Goal: Entertainment & Leisure: Browse casually

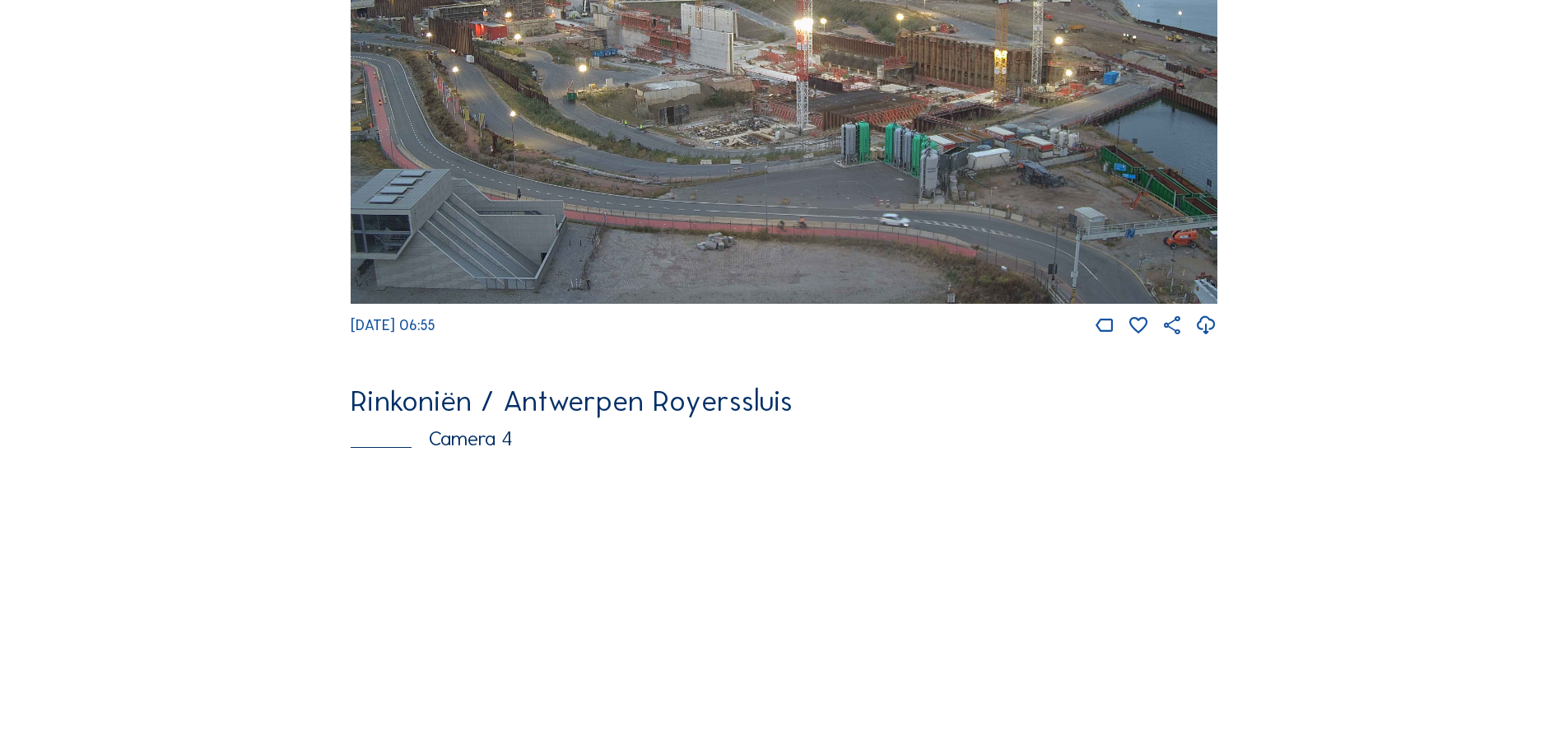
scroll to position [2964, 0]
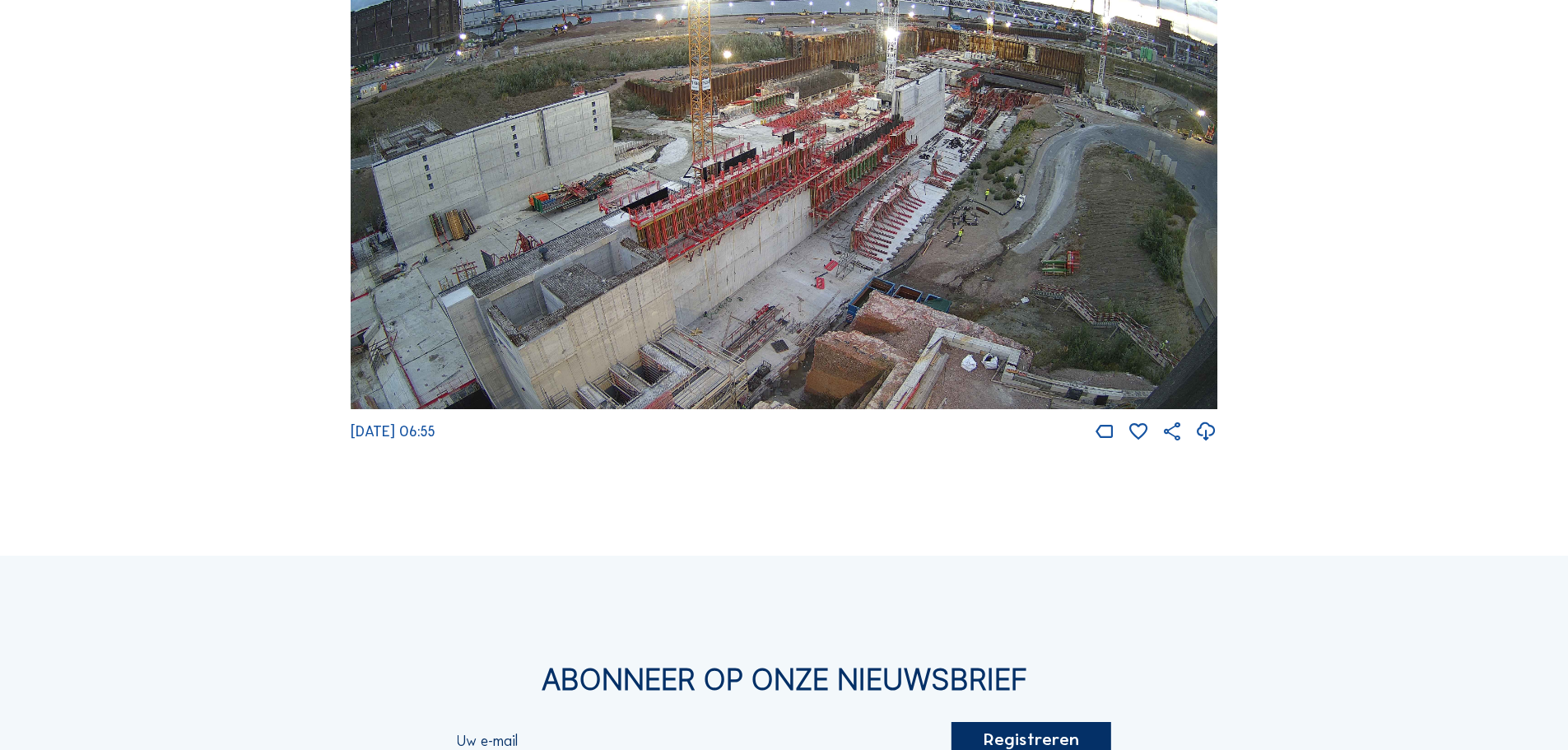
click at [722, 240] on img at bounding box center [783, 165] width 867 height 488
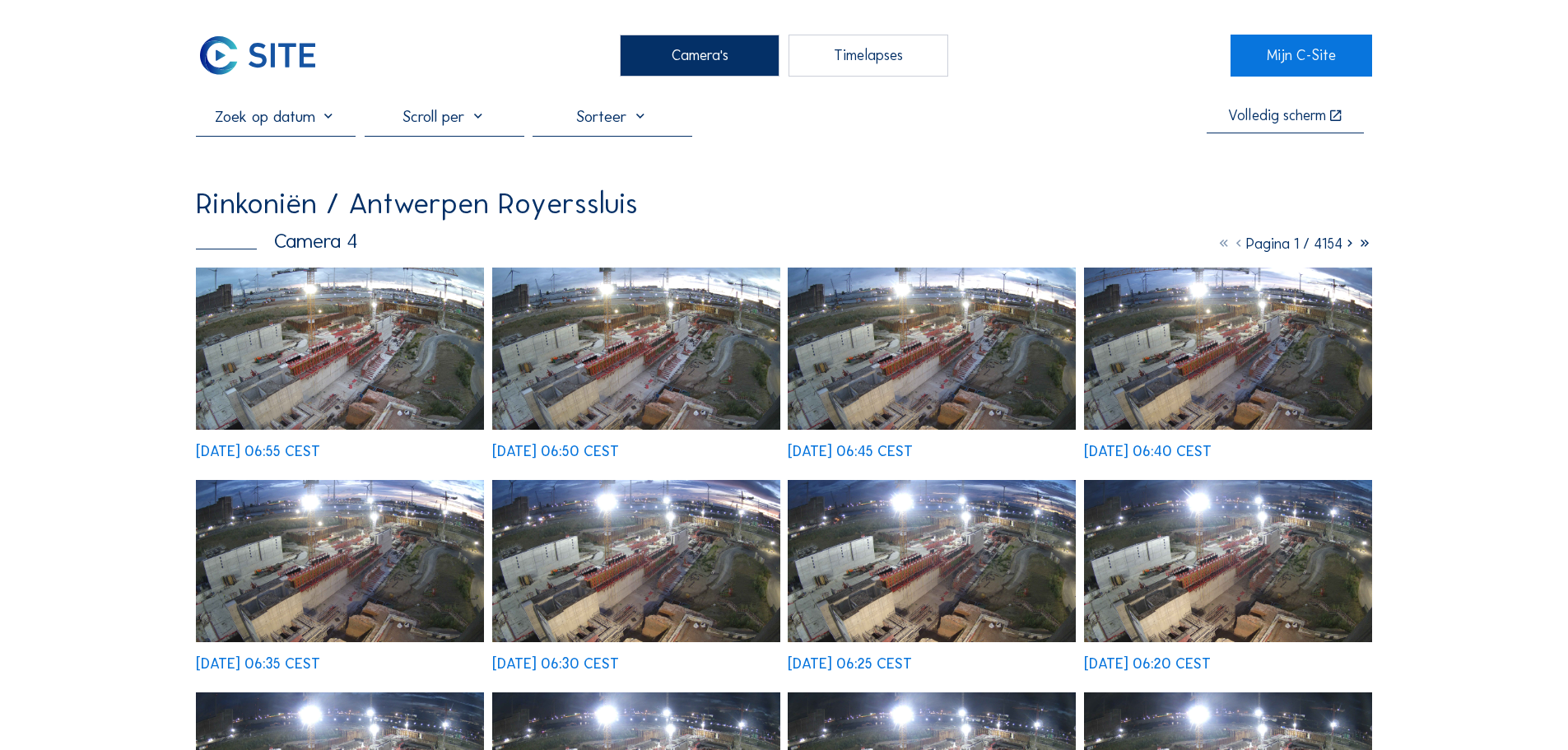
click at [360, 336] on img at bounding box center [340, 349] width 288 height 162
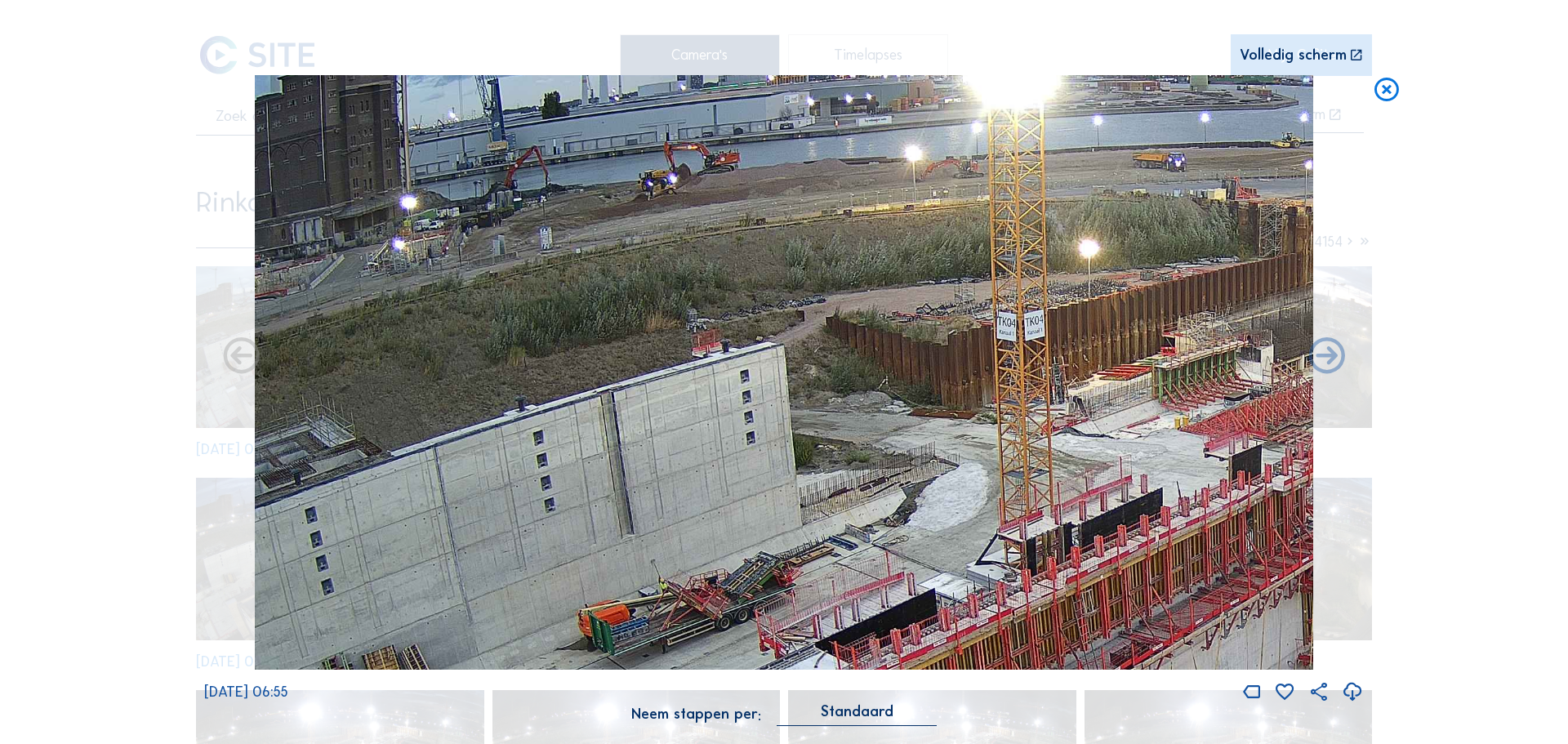
drag, startPoint x: 553, startPoint y: 343, endPoint x: 735, endPoint y: 438, distance: 205.3
click at [737, 443] on img at bounding box center [784, 373] width 1058 height 595
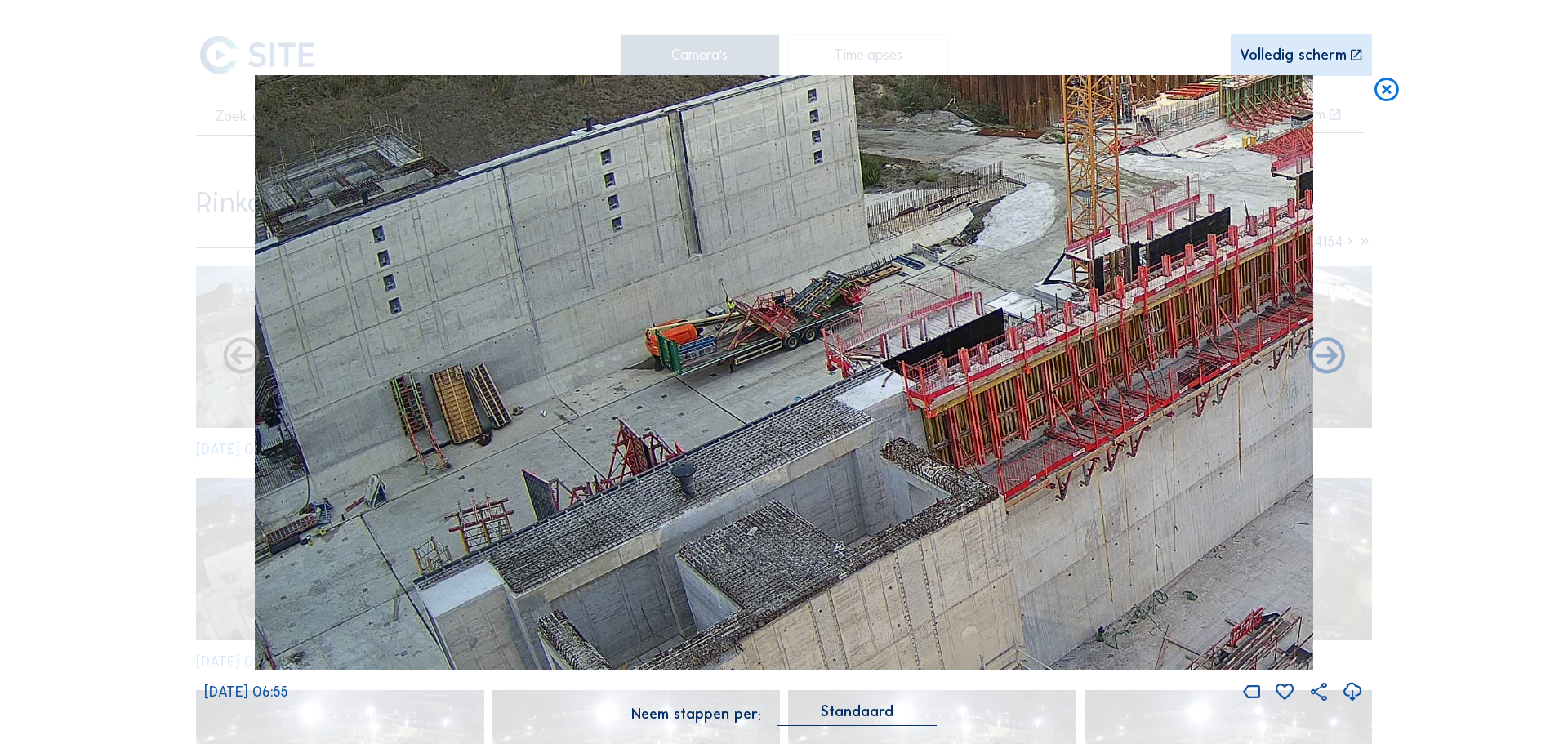
drag, startPoint x: 650, startPoint y: 414, endPoint x: 929, endPoint y: 136, distance: 393.9
click at [930, 136] on img at bounding box center [784, 373] width 1058 height 595
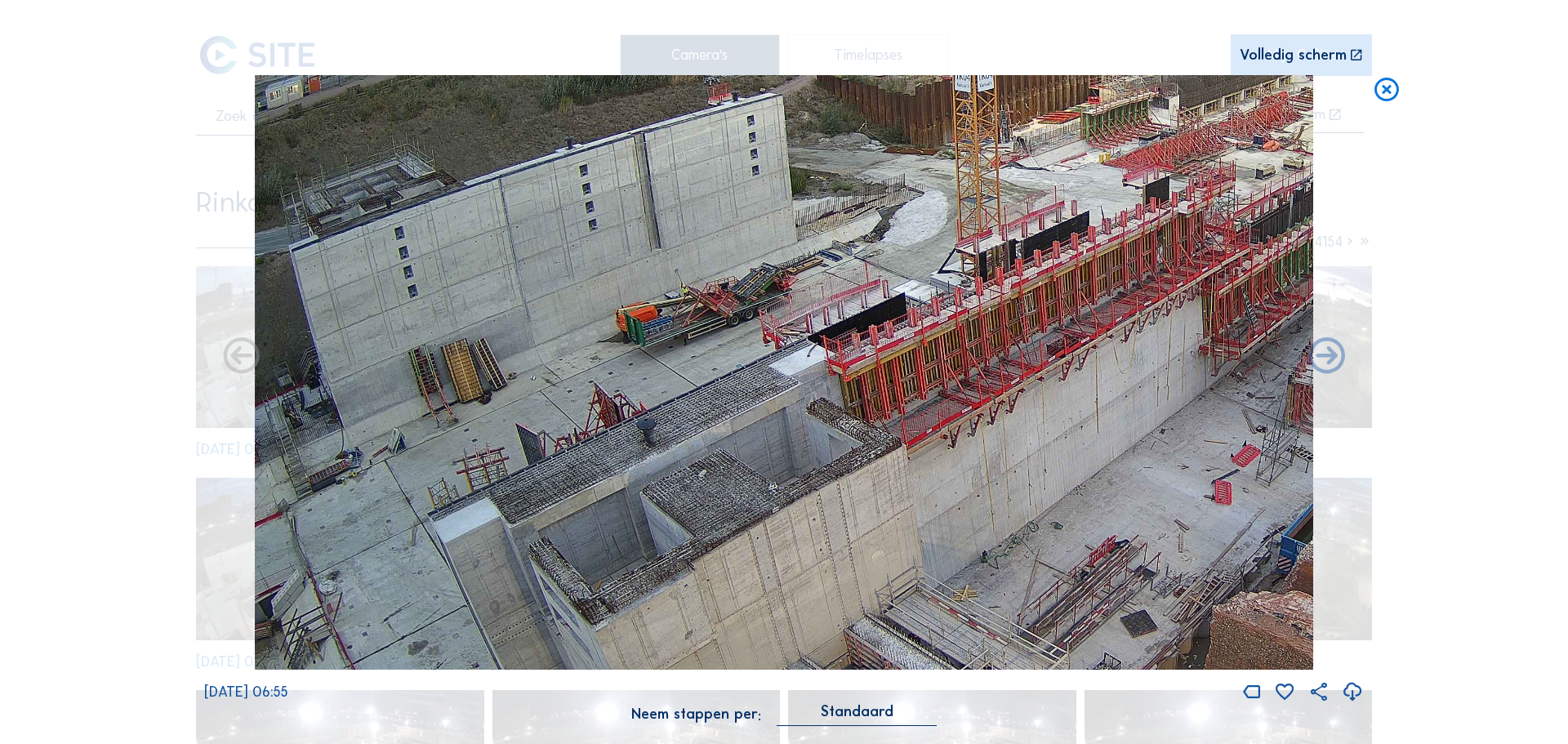
click at [916, 157] on img at bounding box center [784, 373] width 1058 height 595
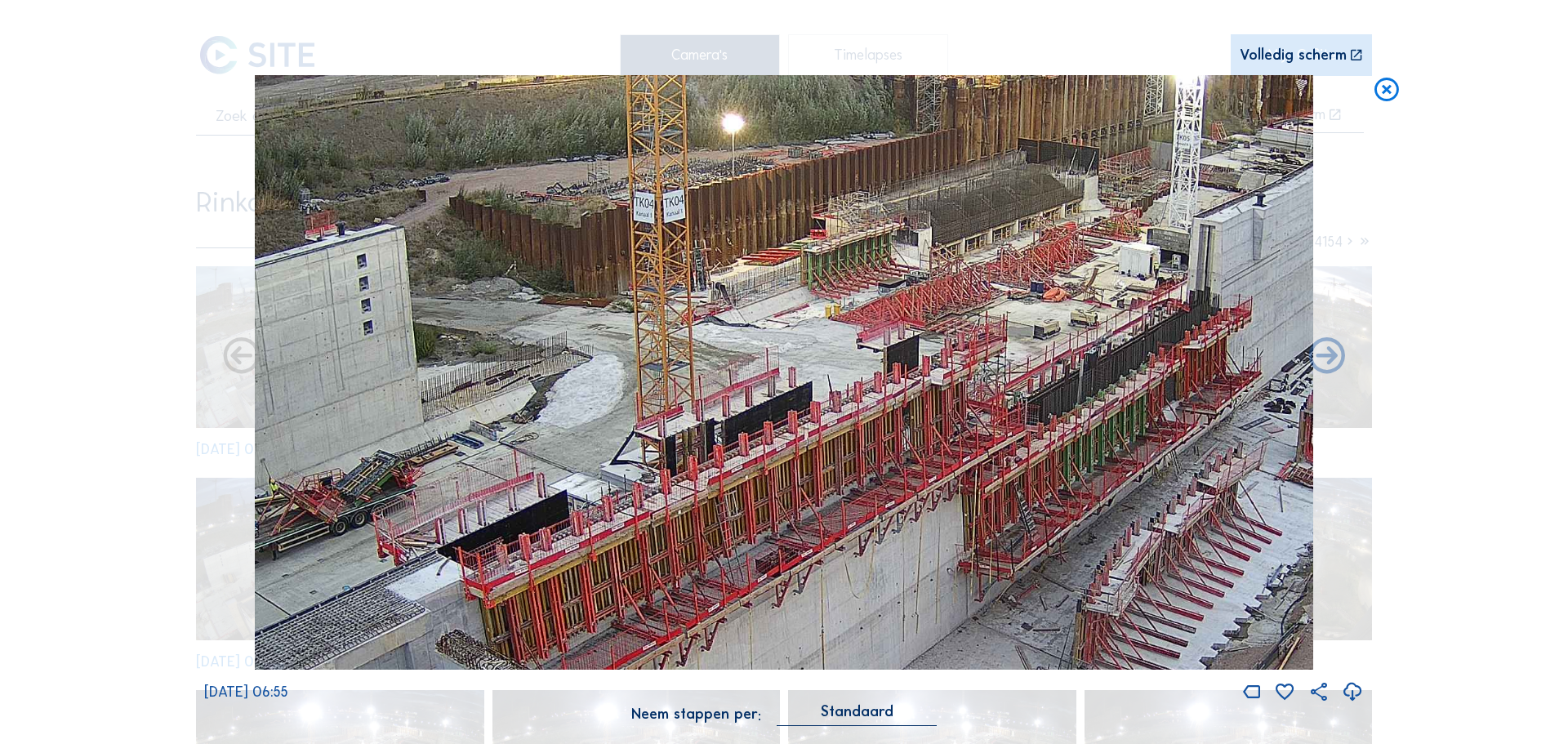
drag, startPoint x: 961, startPoint y: 327, endPoint x: 775, endPoint y: 474, distance: 237.1
click at [775, 474] on img at bounding box center [784, 373] width 1058 height 595
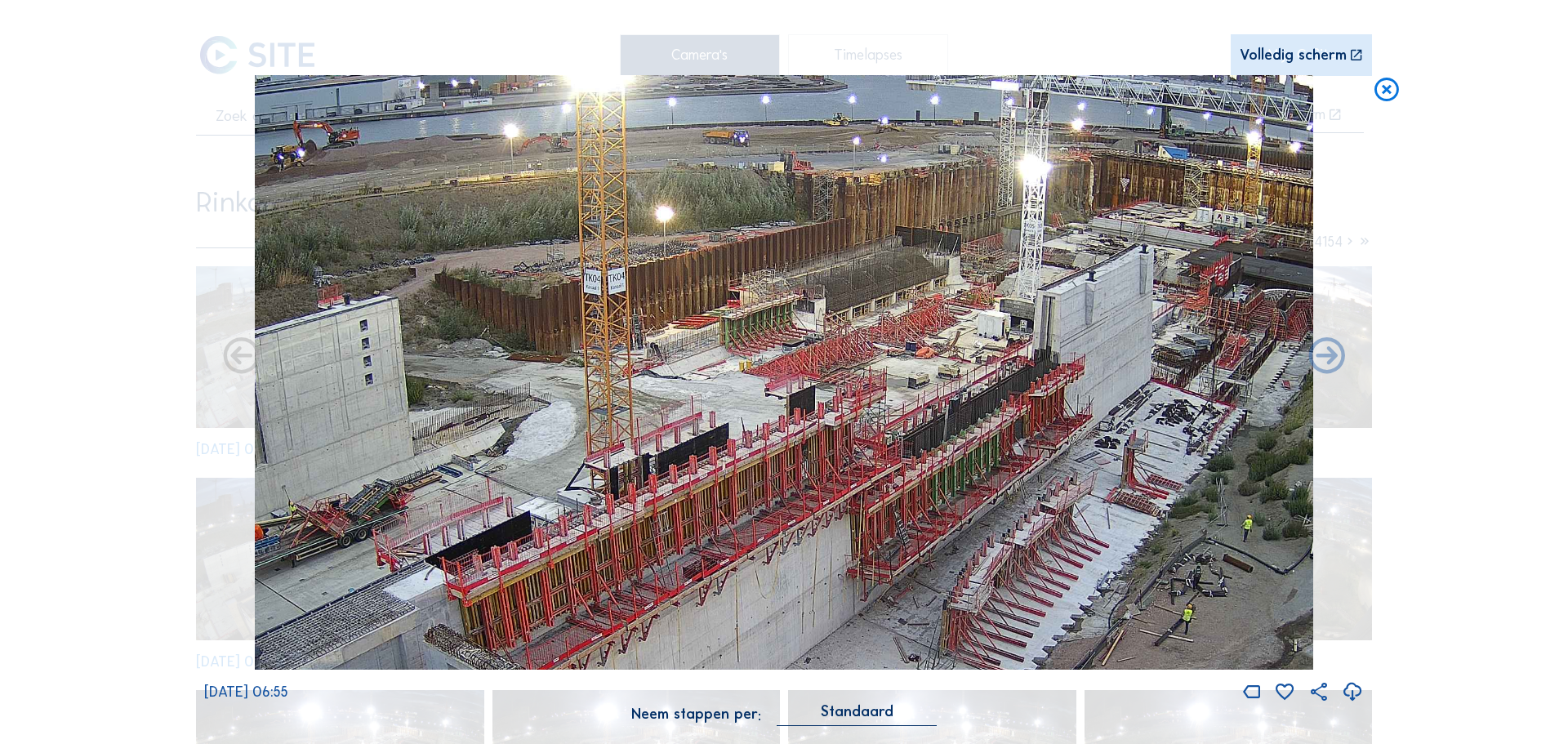
drag, startPoint x: 1170, startPoint y: 343, endPoint x: 1093, endPoint y: 372, distance: 82.3
click at [1093, 372] on img at bounding box center [784, 373] width 1058 height 595
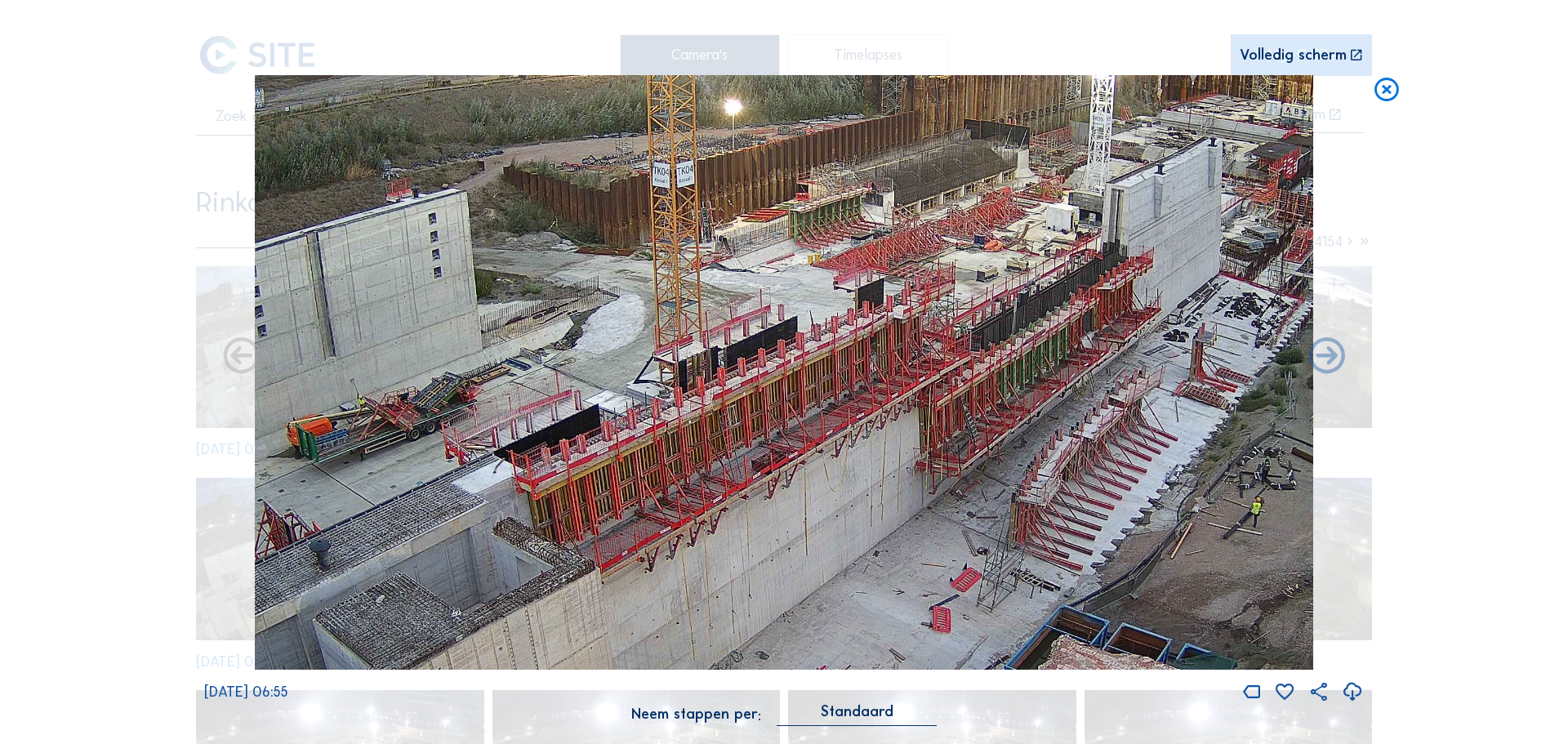
drag, startPoint x: 950, startPoint y: 365, endPoint x: 1019, endPoint y: 258, distance: 127.3
click at [1019, 258] on img at bounding box center [784, 373] width 1058 height 595
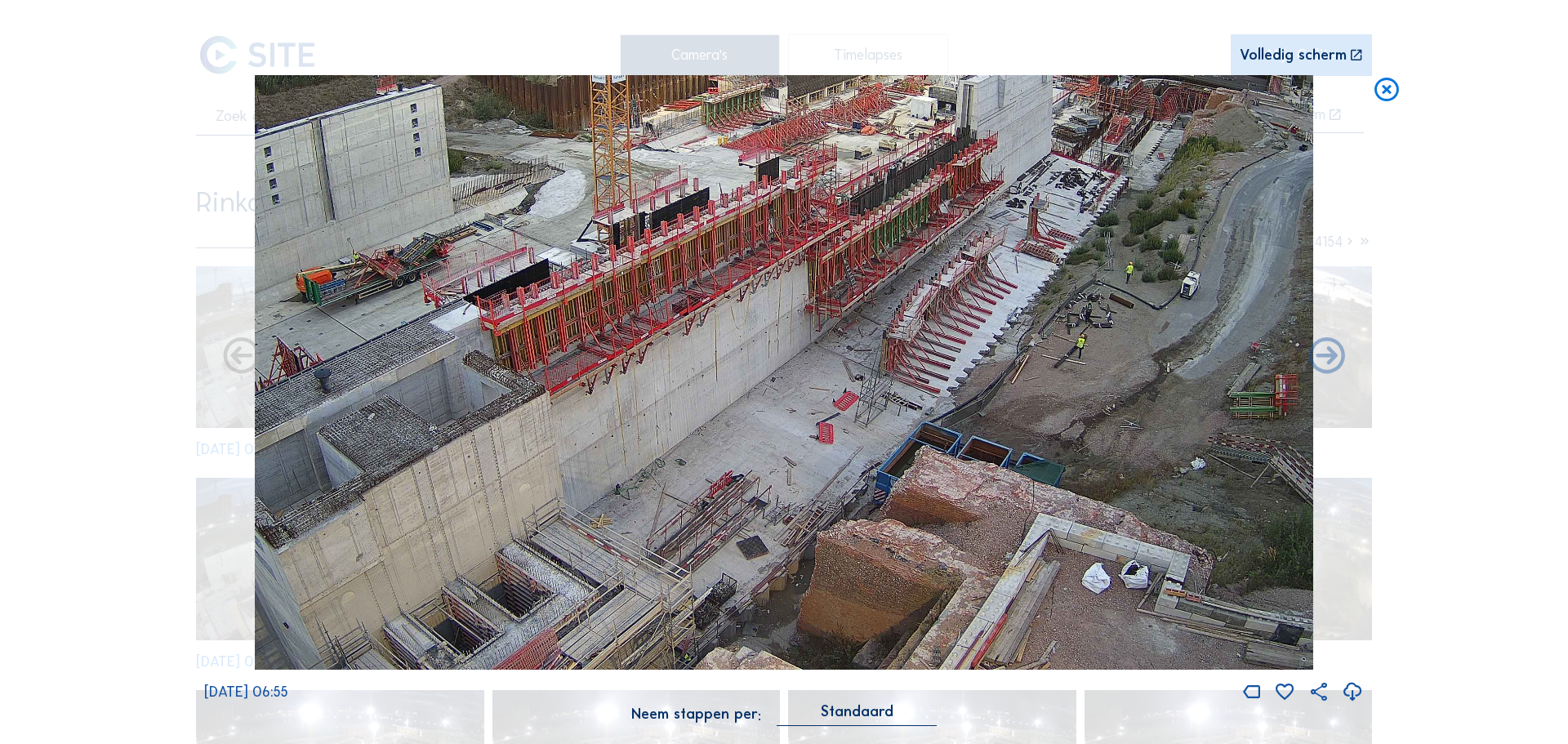
drag, startPoint x: 1050, startPoint y: 329, endPoint x: 927, endPoint y: 205, distance: 174.7
click at [927, 205] on img at bounding box center [784, 373] width 1058 height 595
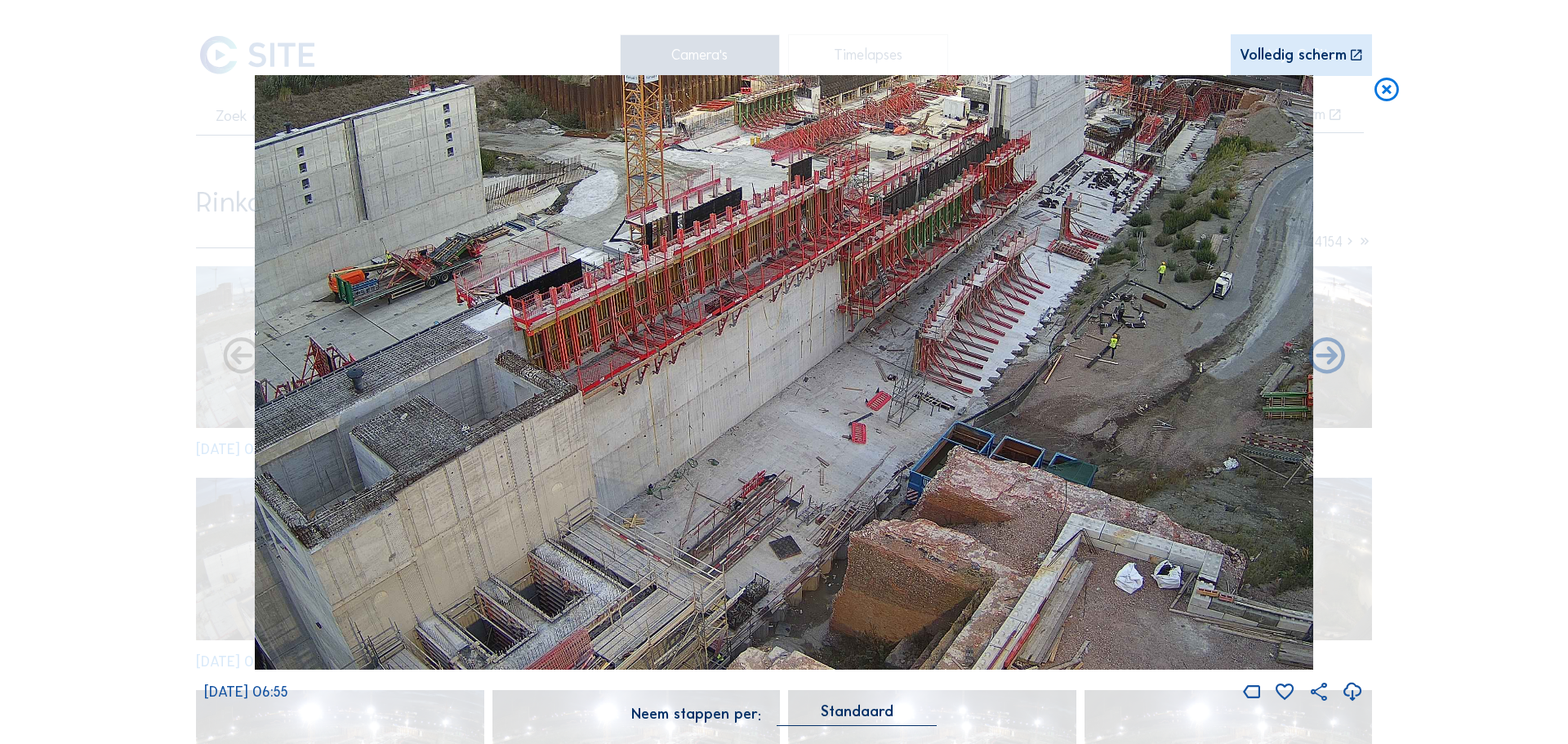
drag, startPoint x: 794, startPoint y: 306, endPoint x: 826, endPoint y: 261, distance: 55.2
click at [826, 261] on img at bounding box center [784, 373] width 1058 height 595
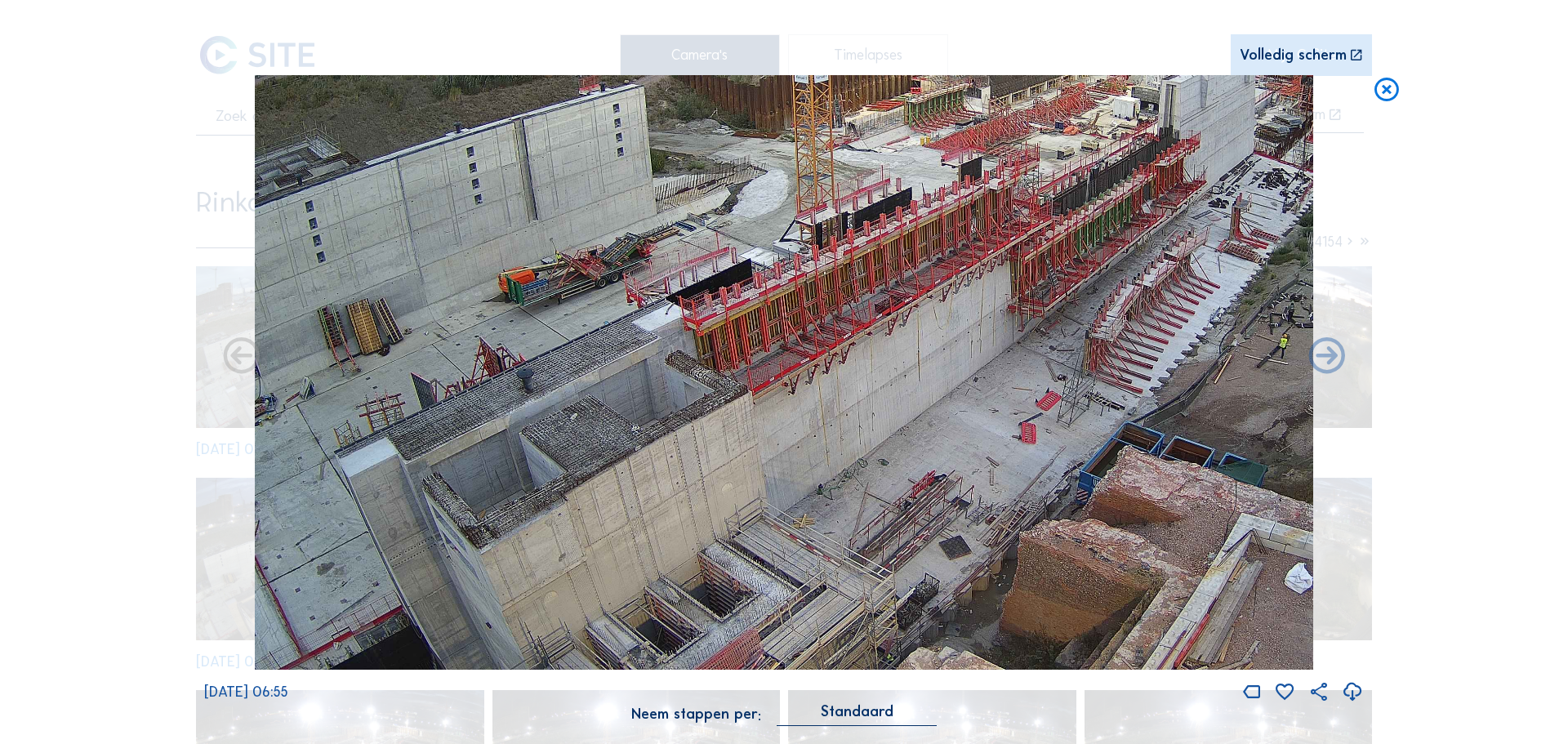
drag, startPoint x: 668, startPoint y: 314, endPoint x: 838, endPoint y: 288, distance: 172.0
click at [838, 288] on img at bounding box center [784, 373] width 1058 height 595
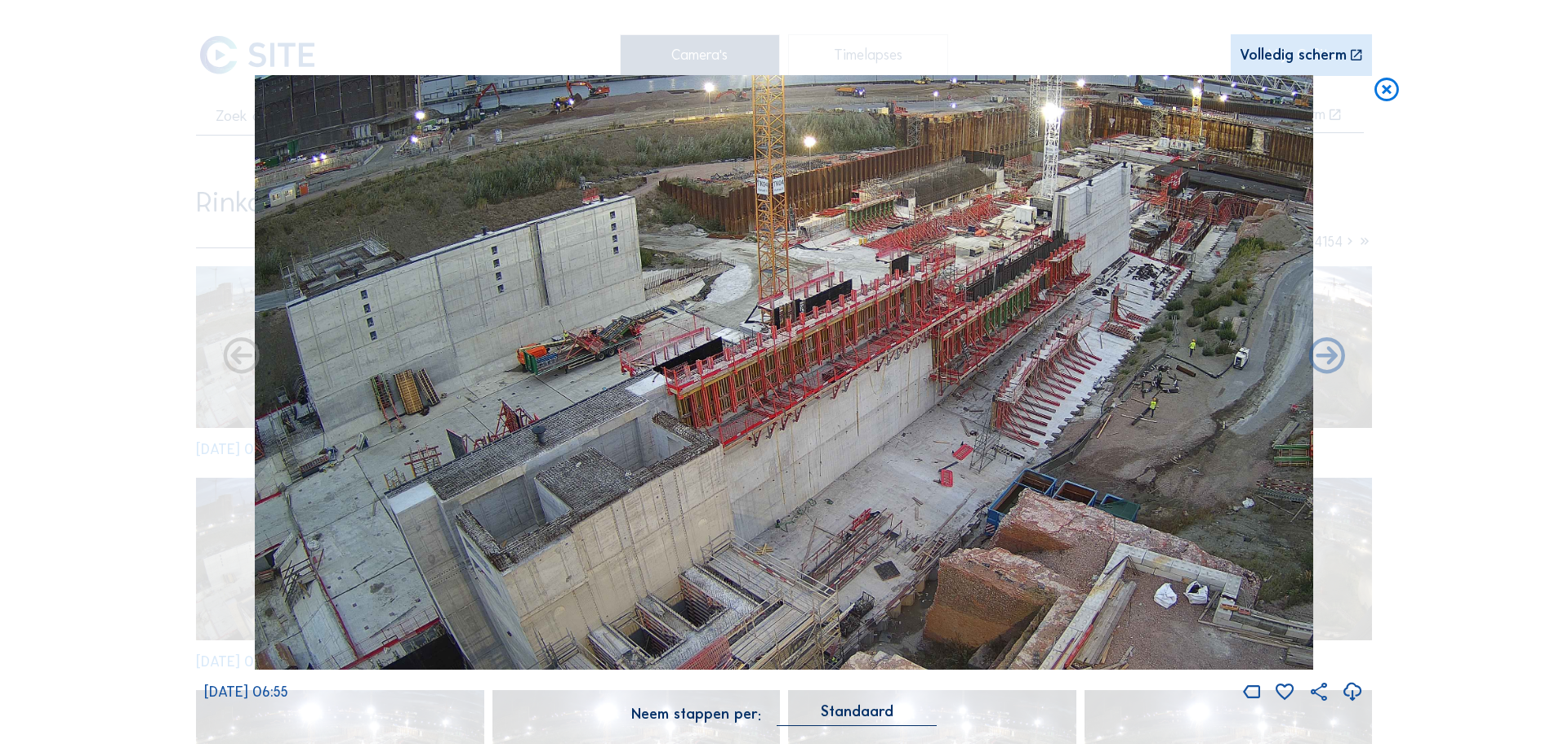
drag, startPoint x: 851, startPoint y: 178, endPoint x: 879, endPoint y: 164, distance: 31.3
click at [879, 164] on img at bounding box center [784, 373] width 1058 height 595
drag, startPoint x: 848, startPoint y: 531, endPoint x: 977, endPoint y: 269, distance: 292.0
click at [977, 269] on img at bounding box center [784, 373] width 1058 height 595
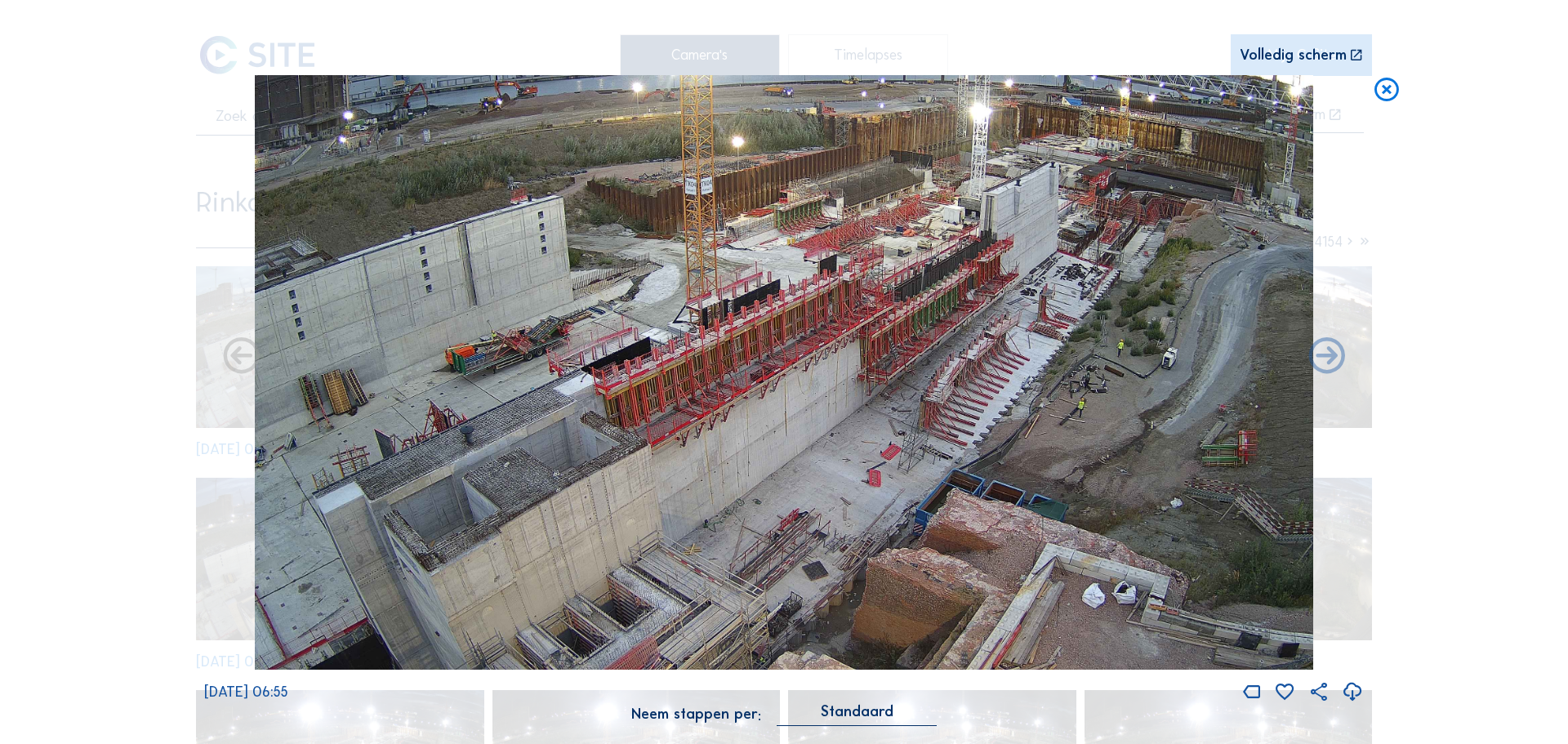
drag, startPoint x: 934, startPoint y: 400, endPoint x: 861, endPoint y: 215, distance: 198.9
click at [861, 215] on img at bounding box center [784, 373] width 1058 height 595
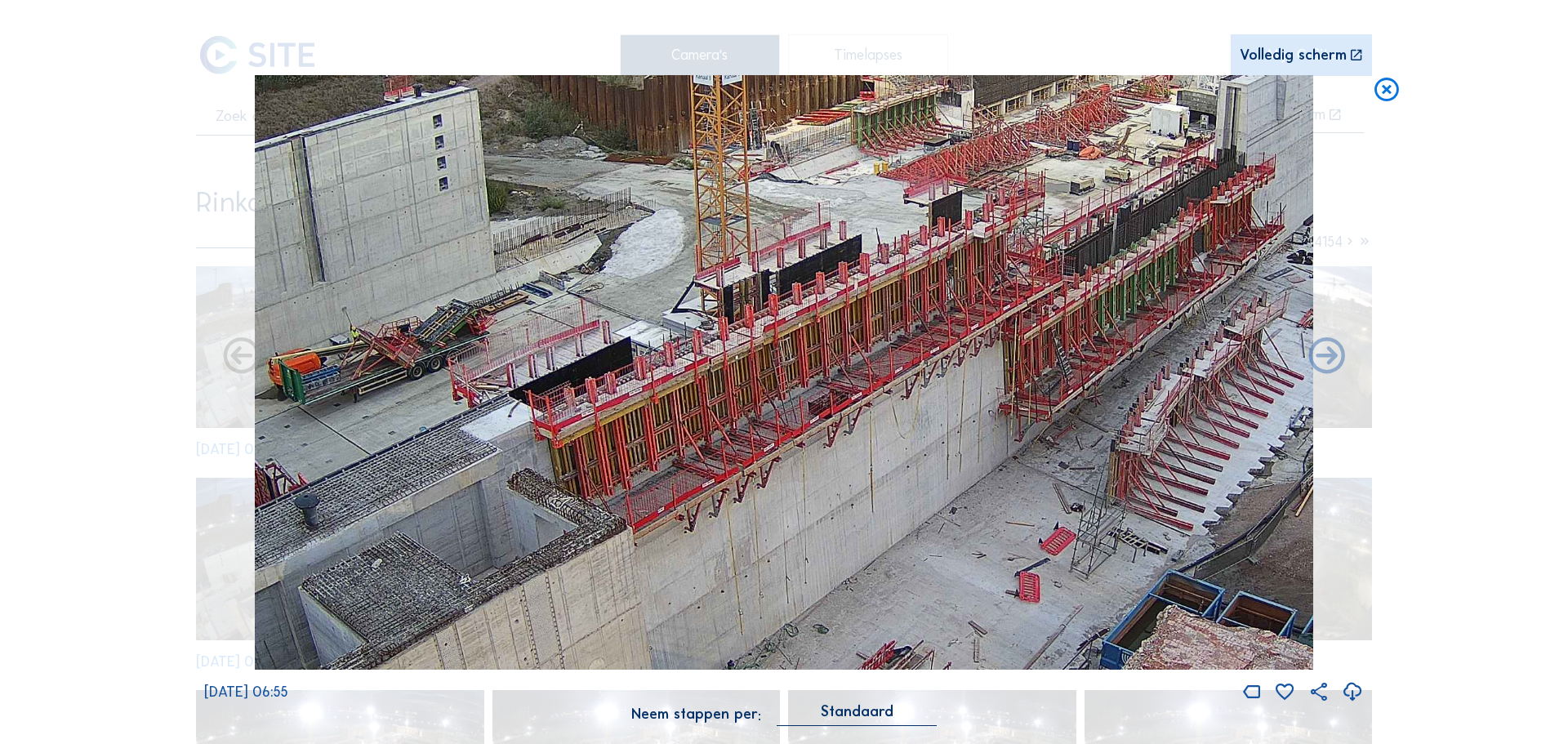
drag, startPoint x: 713, startPoint y: 339, endPoint x: 725, endPoint y: 448, distance: 109.7
click at [725, 448] on img at bounding box center [784, 373] width 1058 height 595
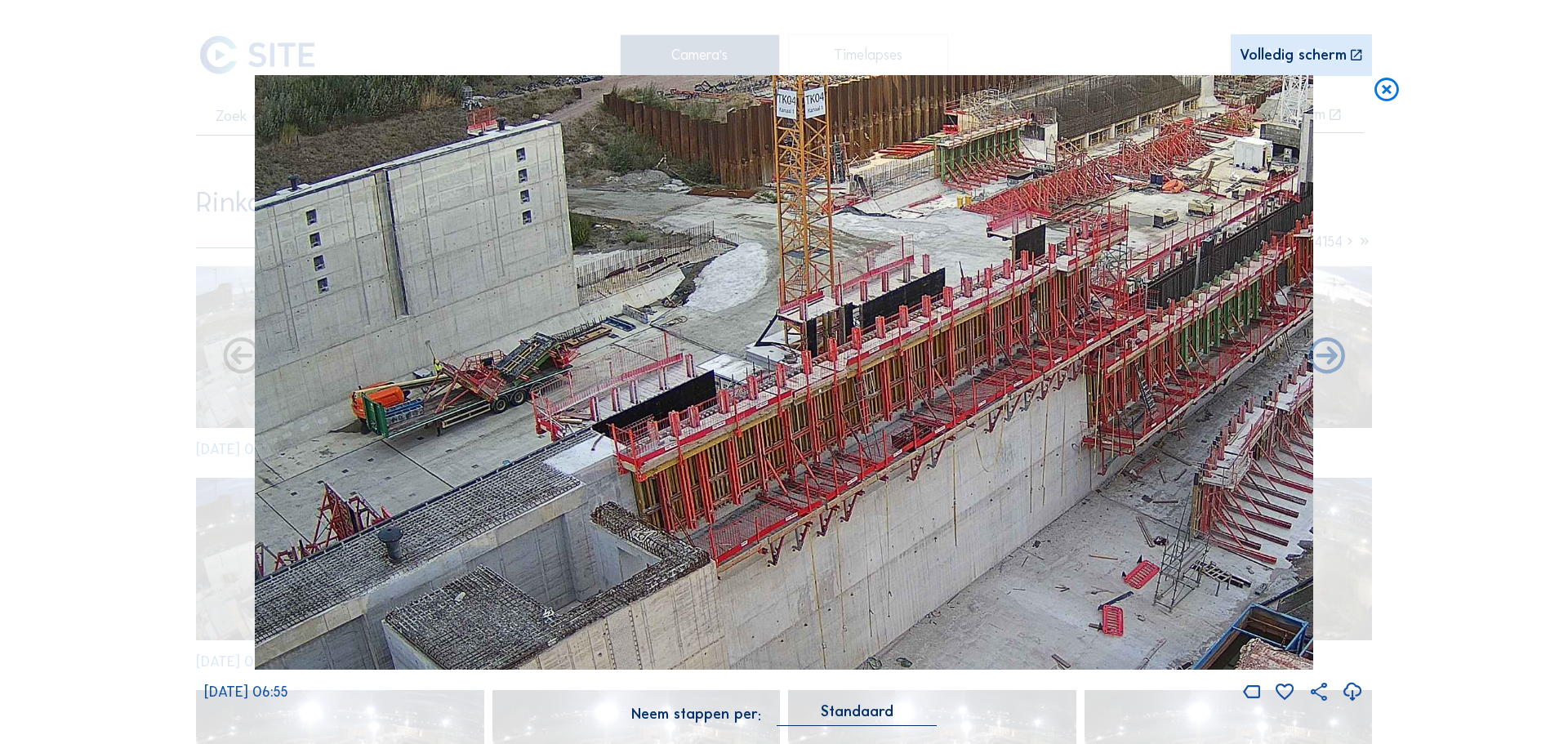
drag, startPoint x: 503, startPoint y: 447, endPoint x: 587, endPoint y: 476, distance: 88.9
click at [587, 479] on img at bounding box center [784, 373] width 1058 height 595
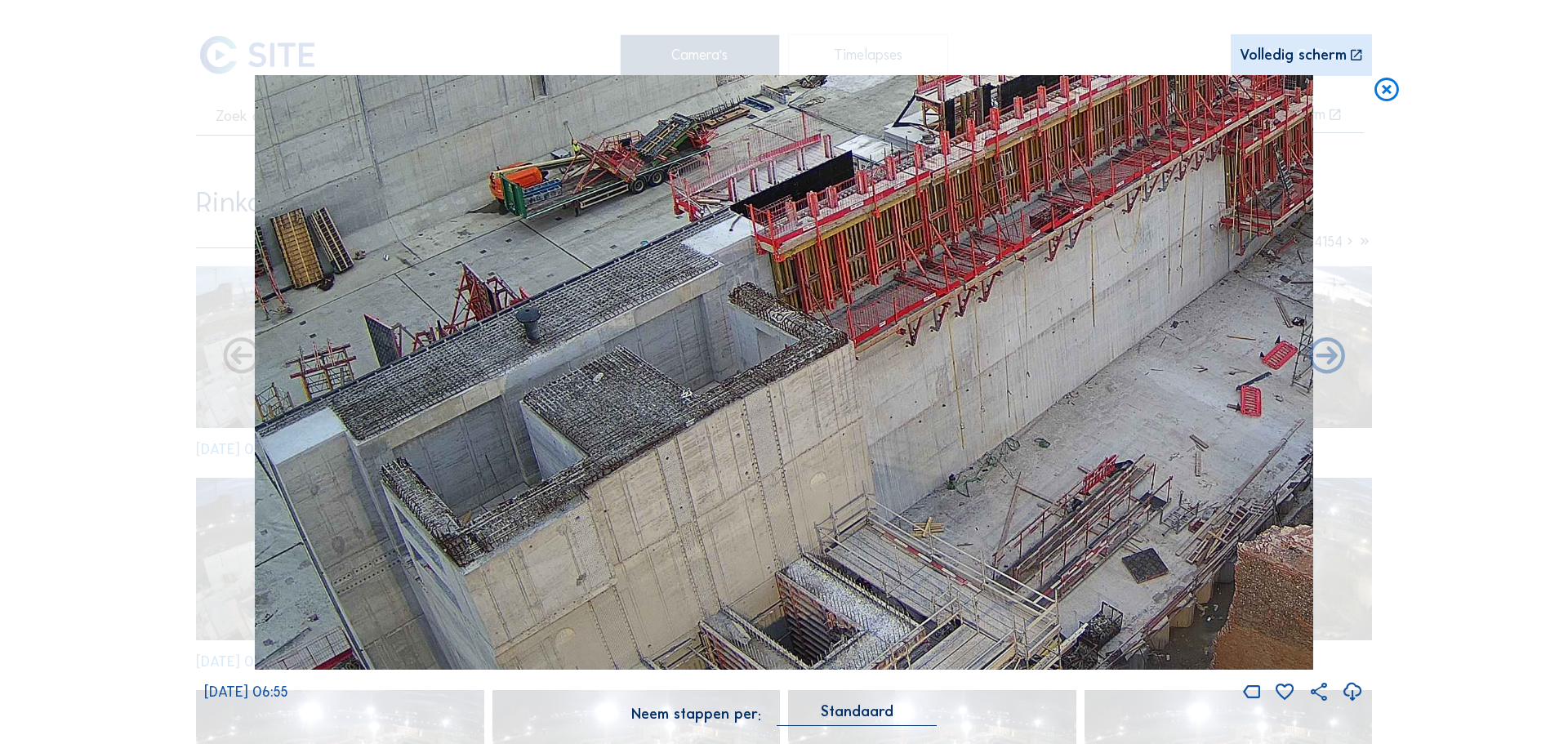
drag, startPoint x: 533, startPoint y: 473, endPoint x: 670, endPoint y: 255, distance: 257.5
click at [670, 255] on img at bounding box center [784, 373] width 1058 height 595
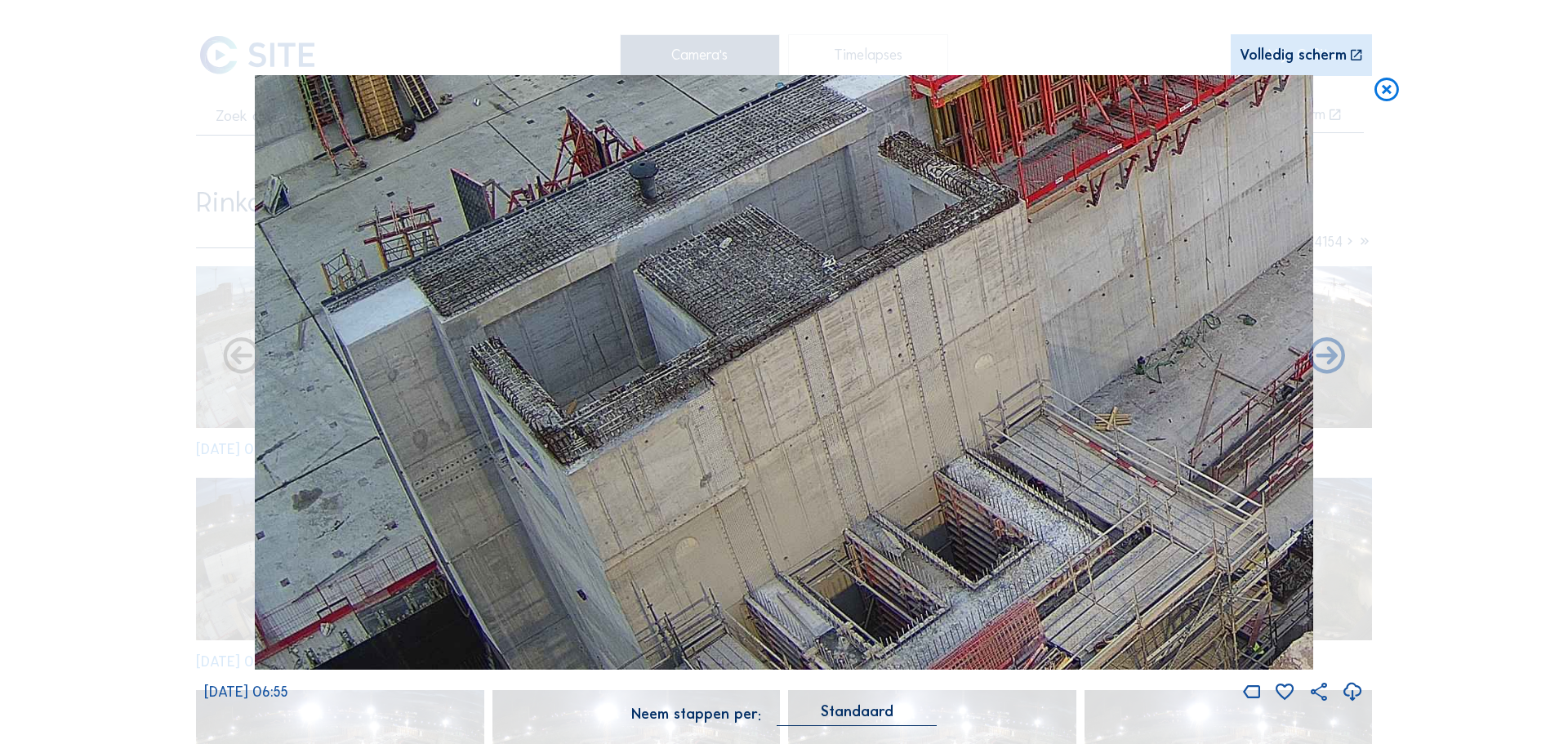
drag, startPoint x: 596, startPoint y: 465, endPoint x: 685, endPoint y: 203, distance: 276.7
click at [685, 203] on img at bounding box center [784, 373] width 1058 height 595
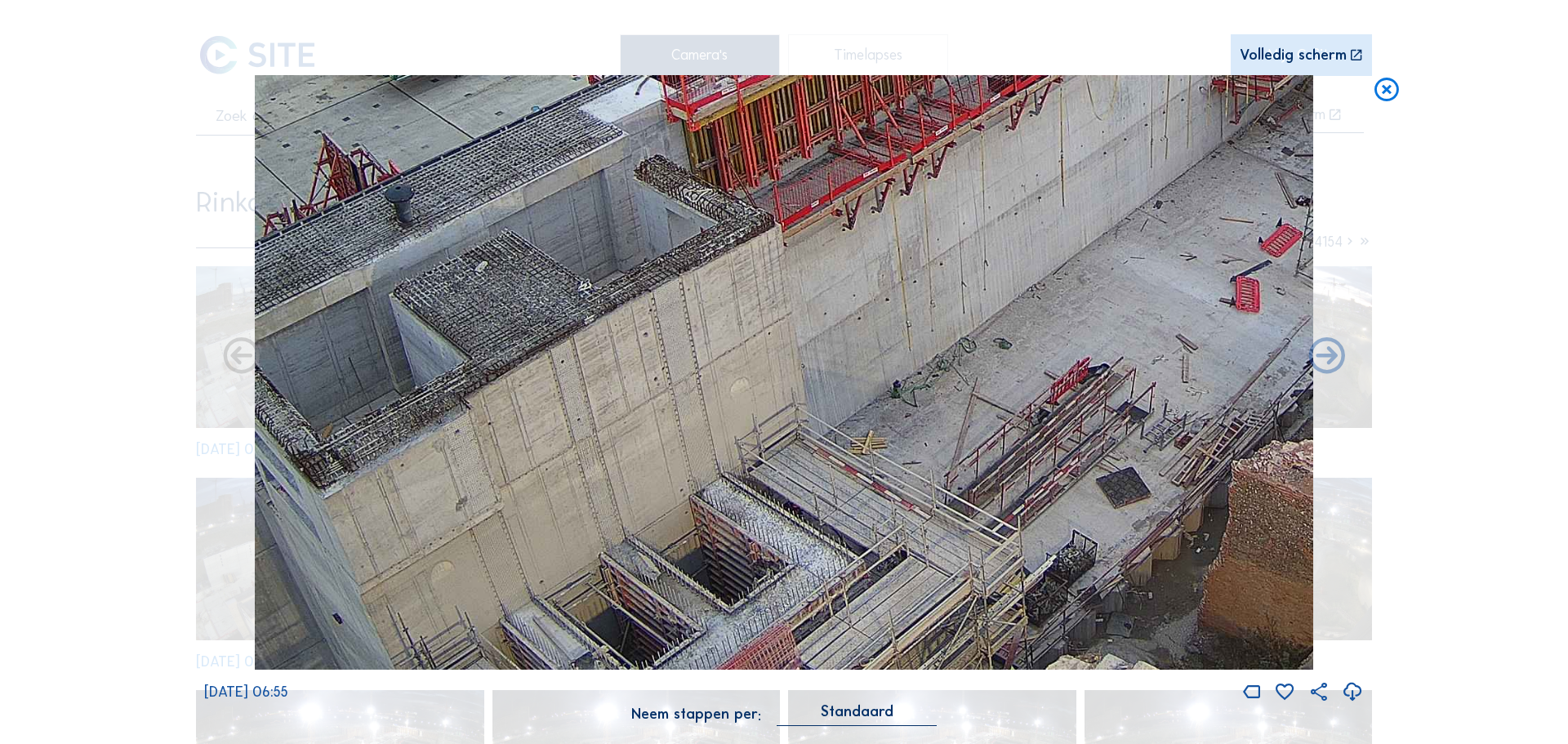
drag, startPoint x: 768, startPoint y: 454, endPoint x: 586, endPoint y: 418, distance: 185.5
click at [525, 479] on img at bounding box center [784, 373] width 1058 height 595
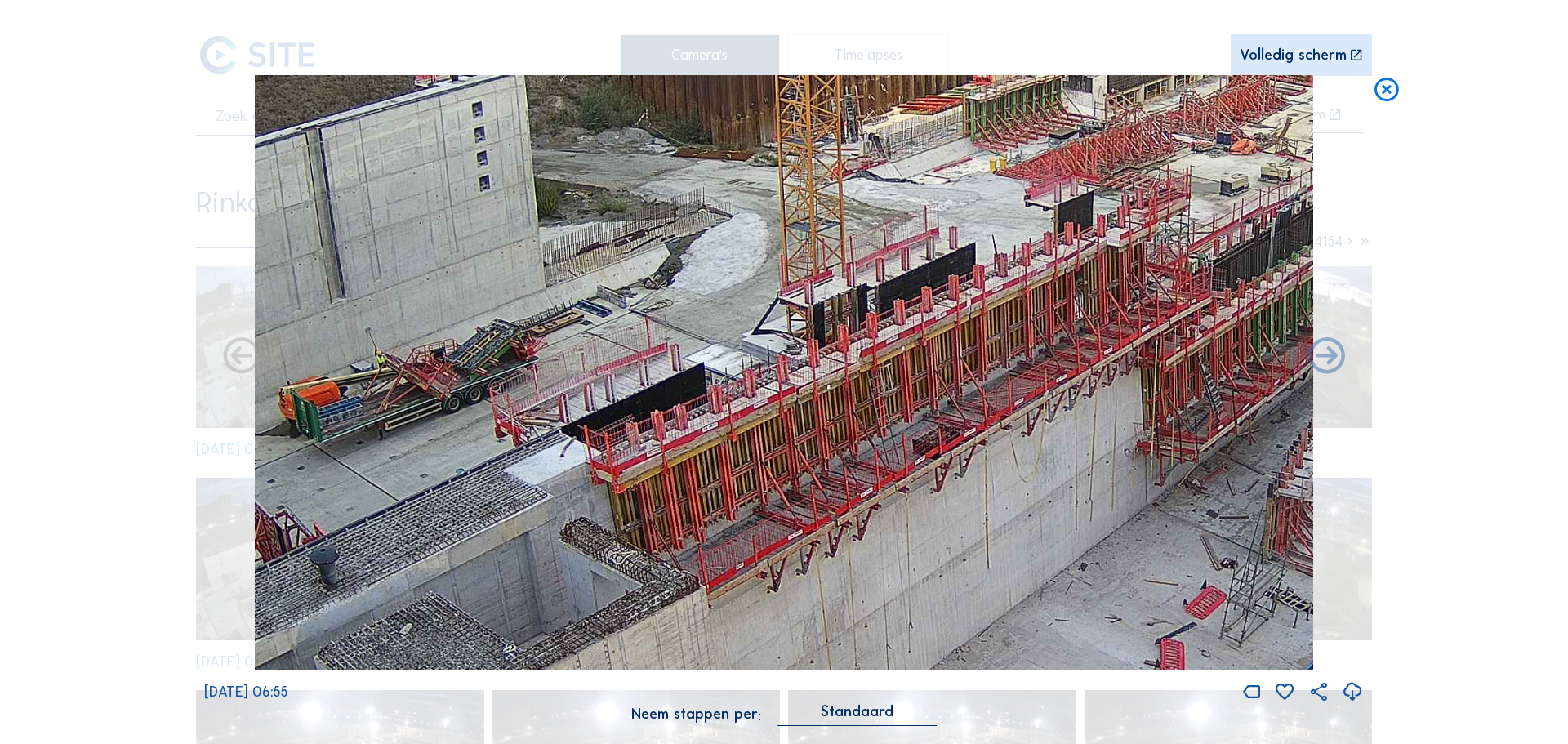
drag, startPoint x: 607, startPoint y: 396, endPoint x: 532, endPoint y: 758, distance: 369.7
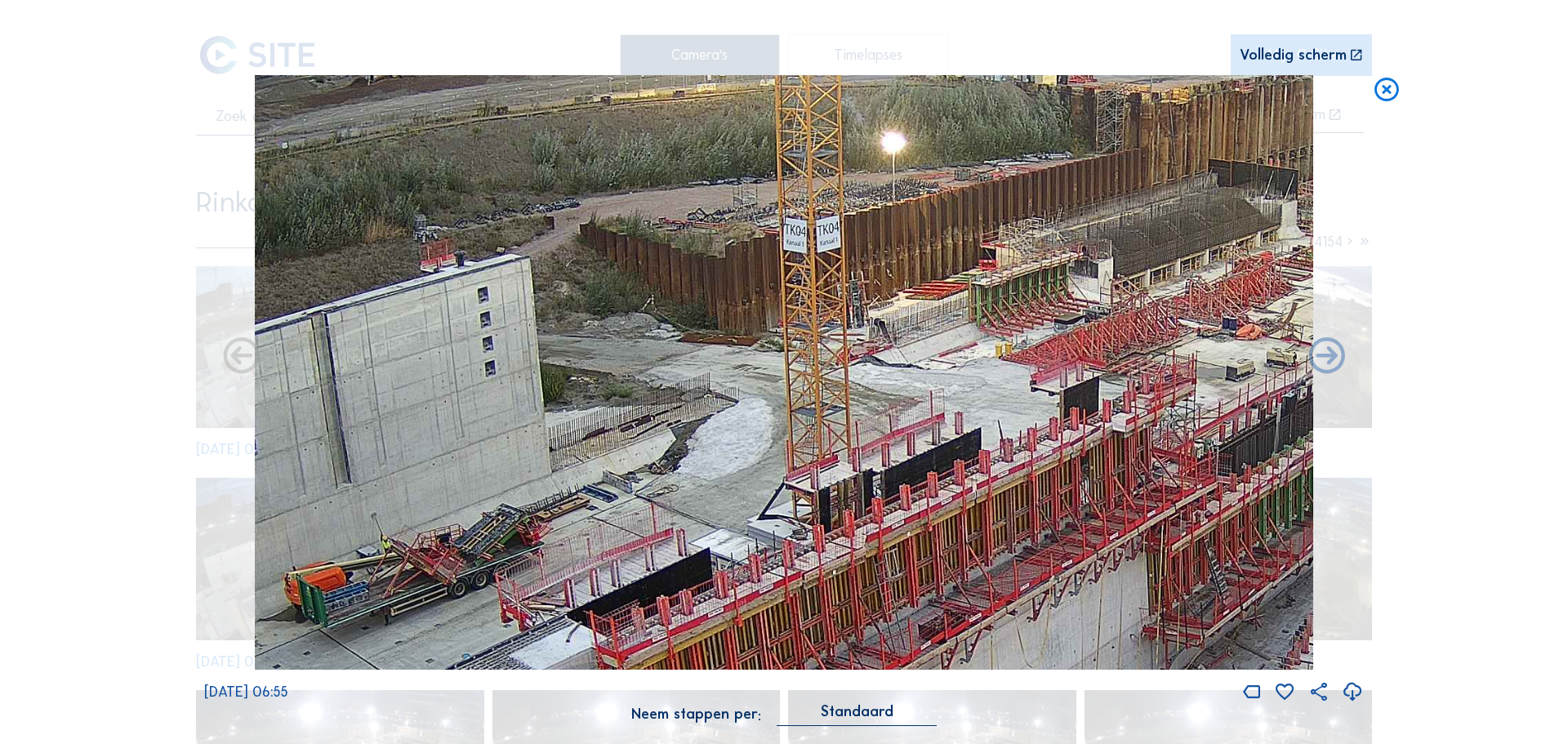
drag, startPoint x: 758, startPoint y: 492, endPoint x: 764, endPoint y: 677, distance: 185.1
click at [764, 677] on div "[DATE] 06:55" at bounding box center [784, 389] width 1160 height 628
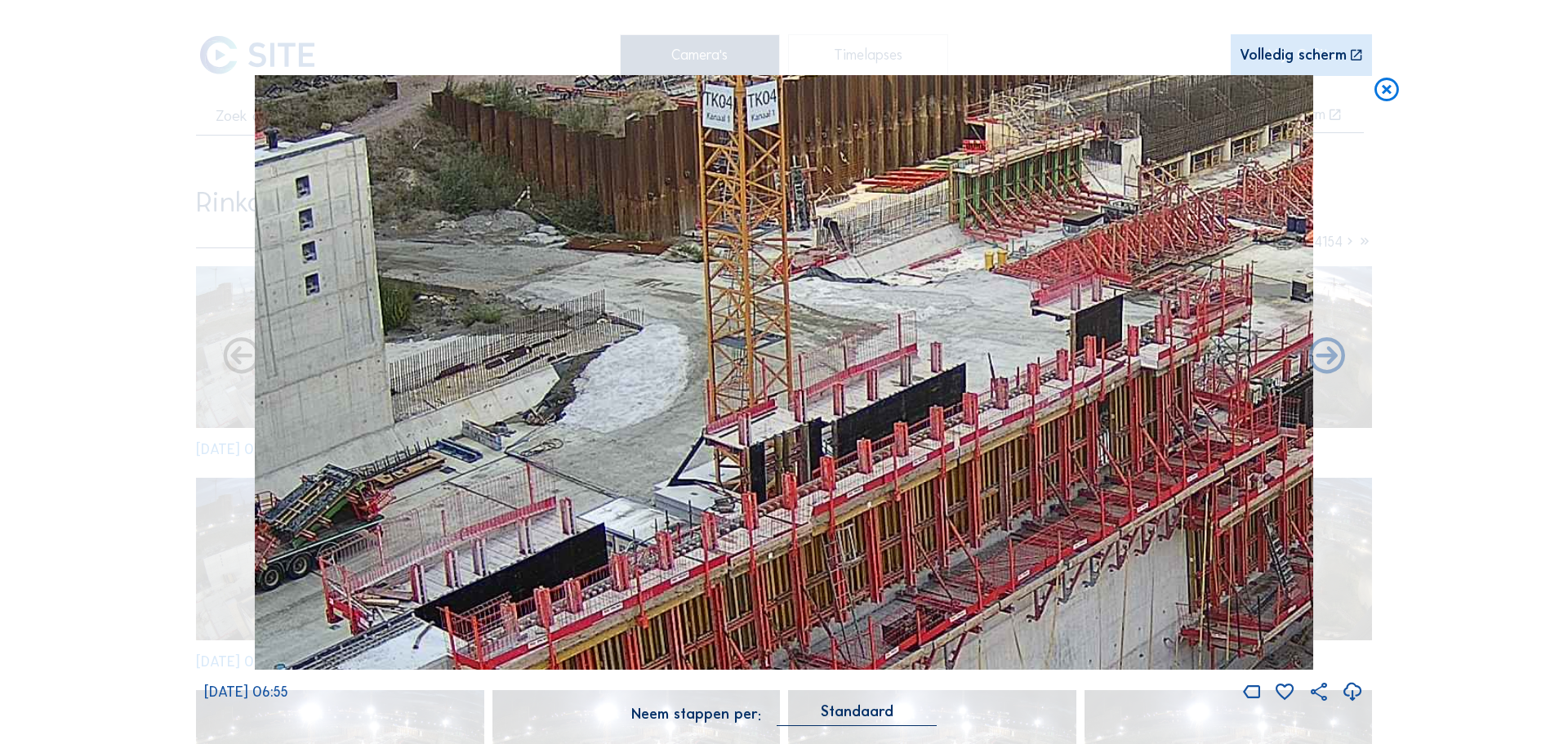
drag, startPoint x: 984, startPoint y: 429, endPoint x: 958, endPoint y: 382, distance: 53.7
click at [958, 382] on img at bounding box center [784, 373] width 1058 height 595
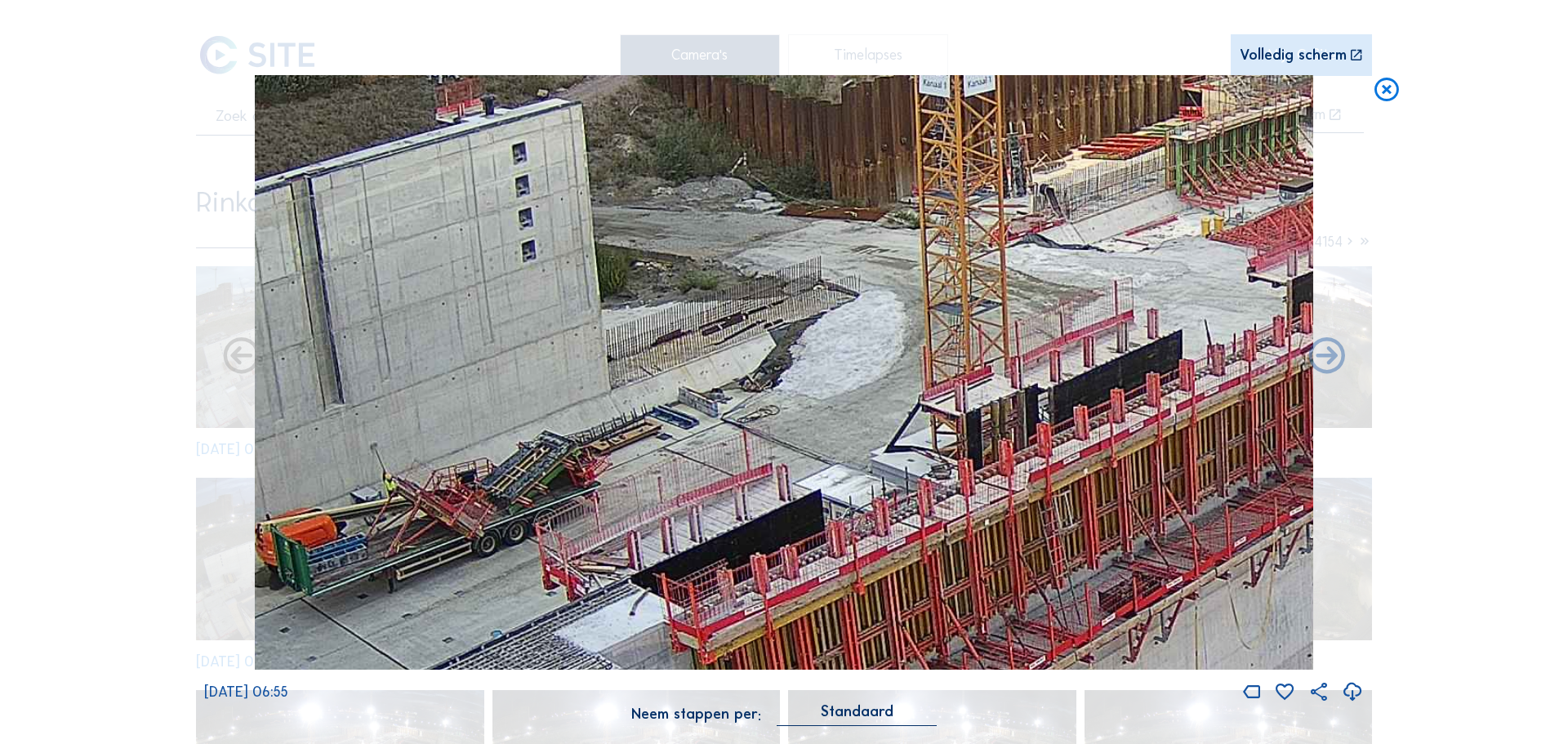
drag, startPoint x: 812, startPoint y: 356, endPoint x: 1029, endPoint y: 324, distance: 219.3
click at [1029, 324] on img at bounding box center [784, 373] width 1058 height 595
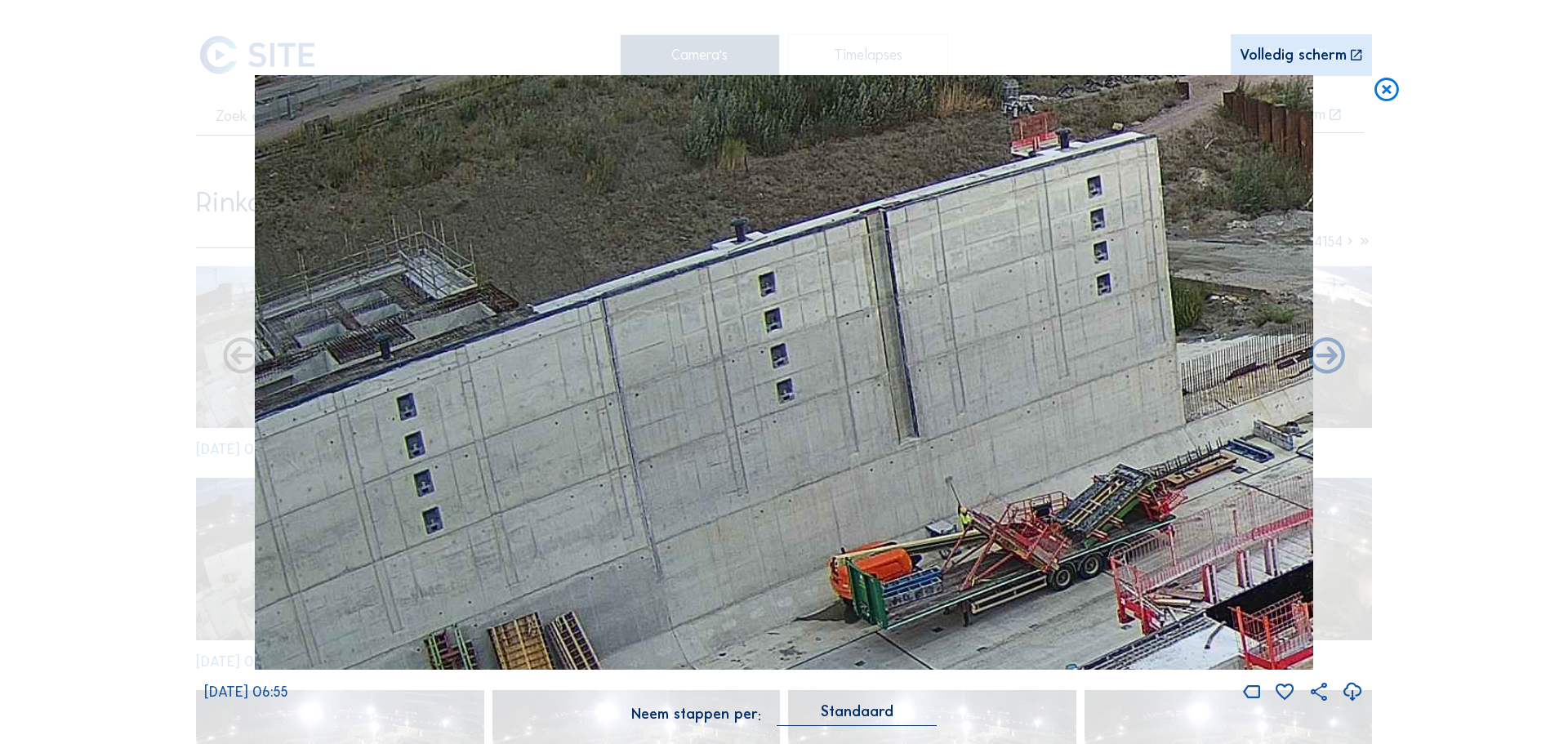
drag, startPoint x: 403, startPoint y: 459, endPoint x: 981, endPoint y: 492, distance: 578.9
click at [981, 492] on img at bounding box center [784, 373] width 1058 height 595
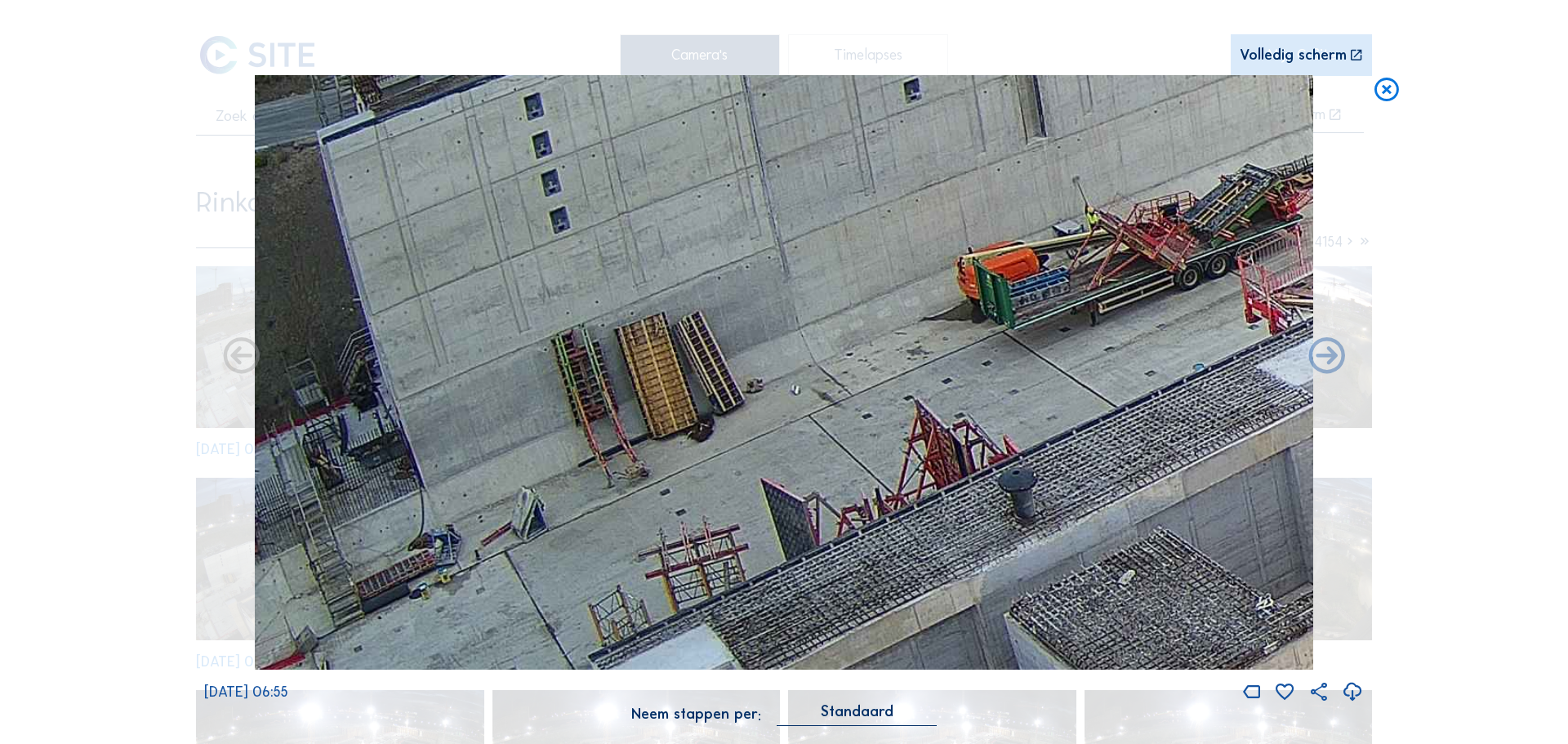
drag, startPoint x: 568, startPoint y: 456, endPoint x: 1049, endPoint y: 156, distance: 566.9
click at [1049, 156] on img at bounding box center [784, 373] width 1058 height 595
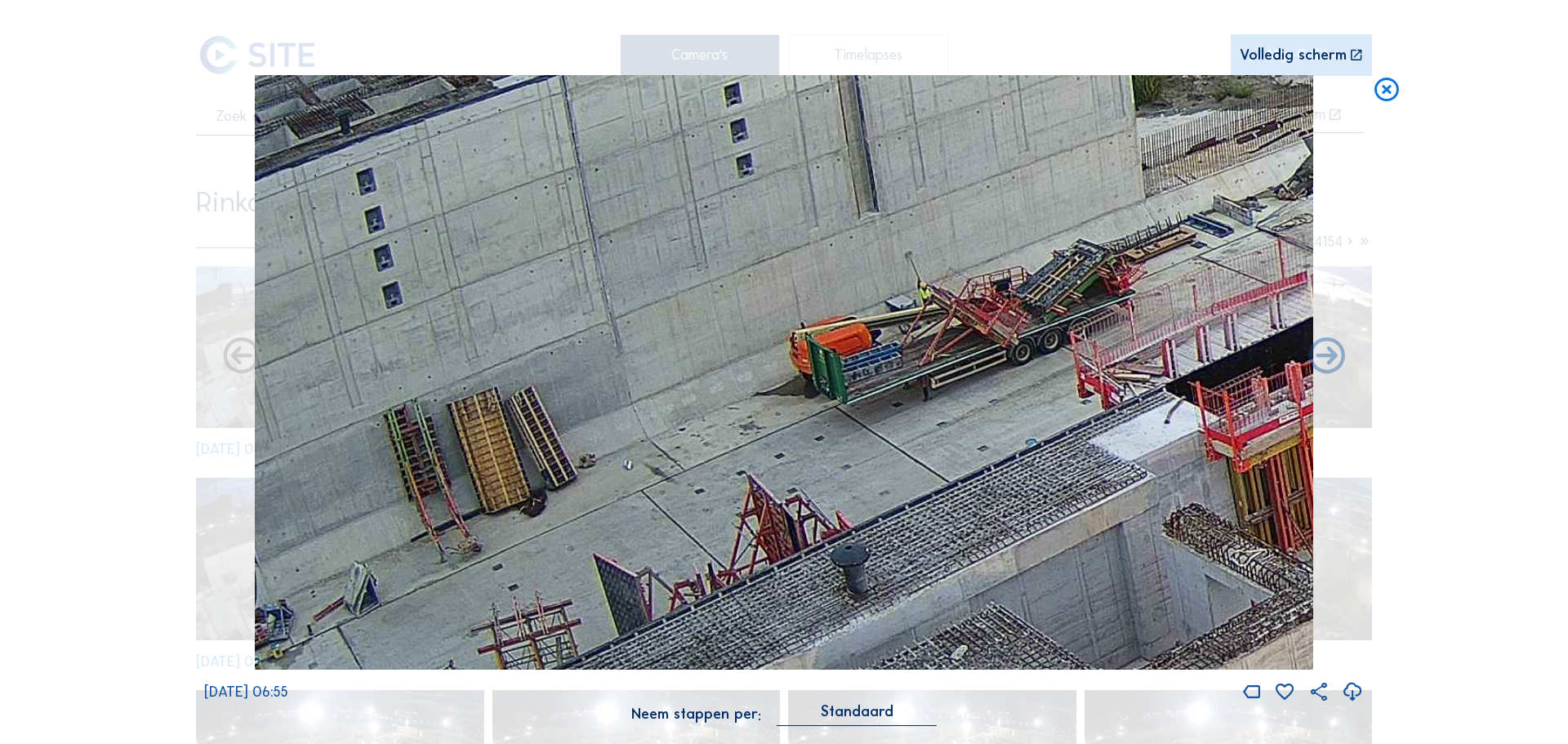
drag, startPoint x: 871, startPoint y: 315, endPoint x: 702, endPoint y: 402, distance: 190.1
click at [704, 391] on img at bounding box center [784, 373] width 1058 height 595
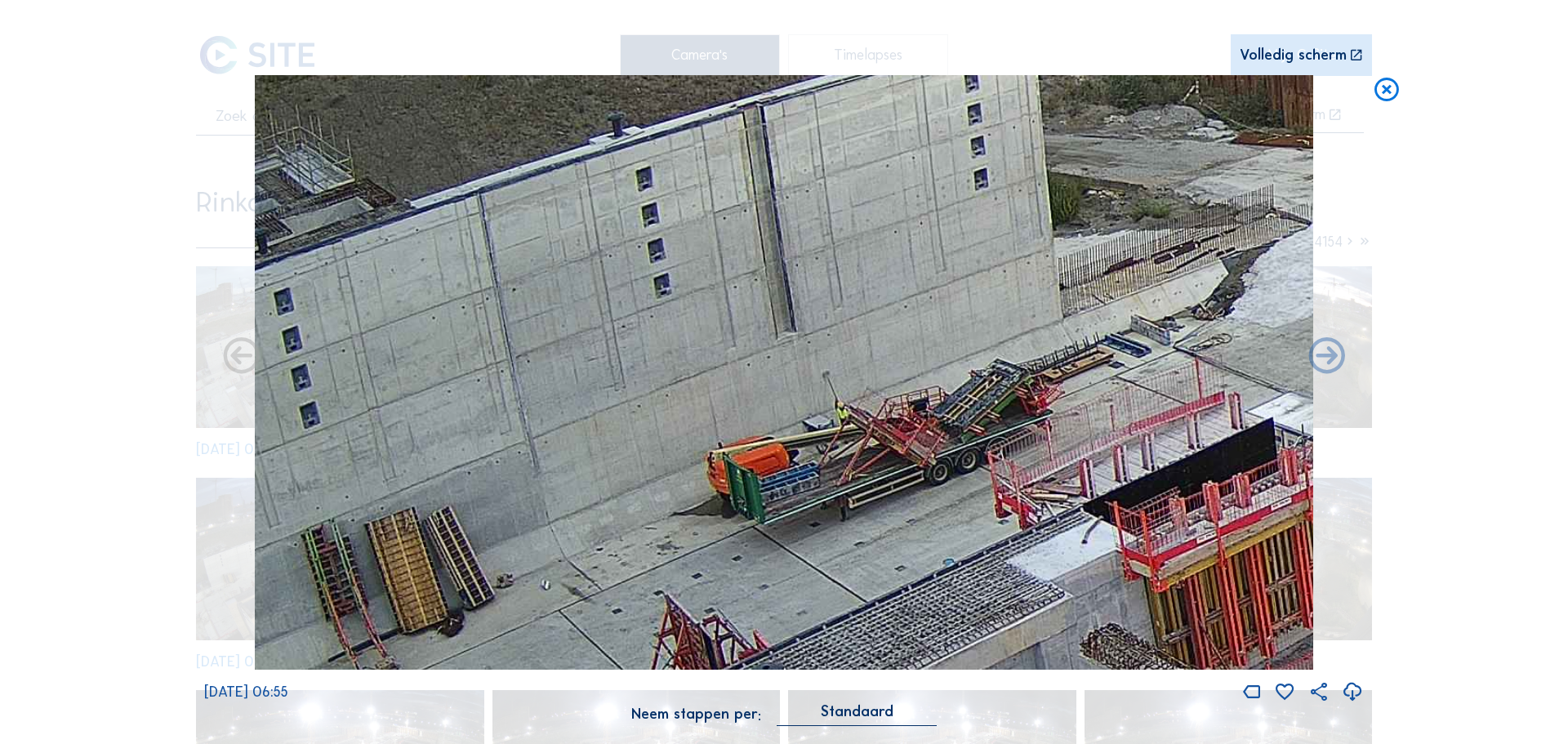
drag, startPoint x: 751, startPoint y: 401, endPoint x: 689, endPoint y: 481, distance: 101.2
click at [689, 481] on img at bounding box center [784, 373] width 1058 height 595
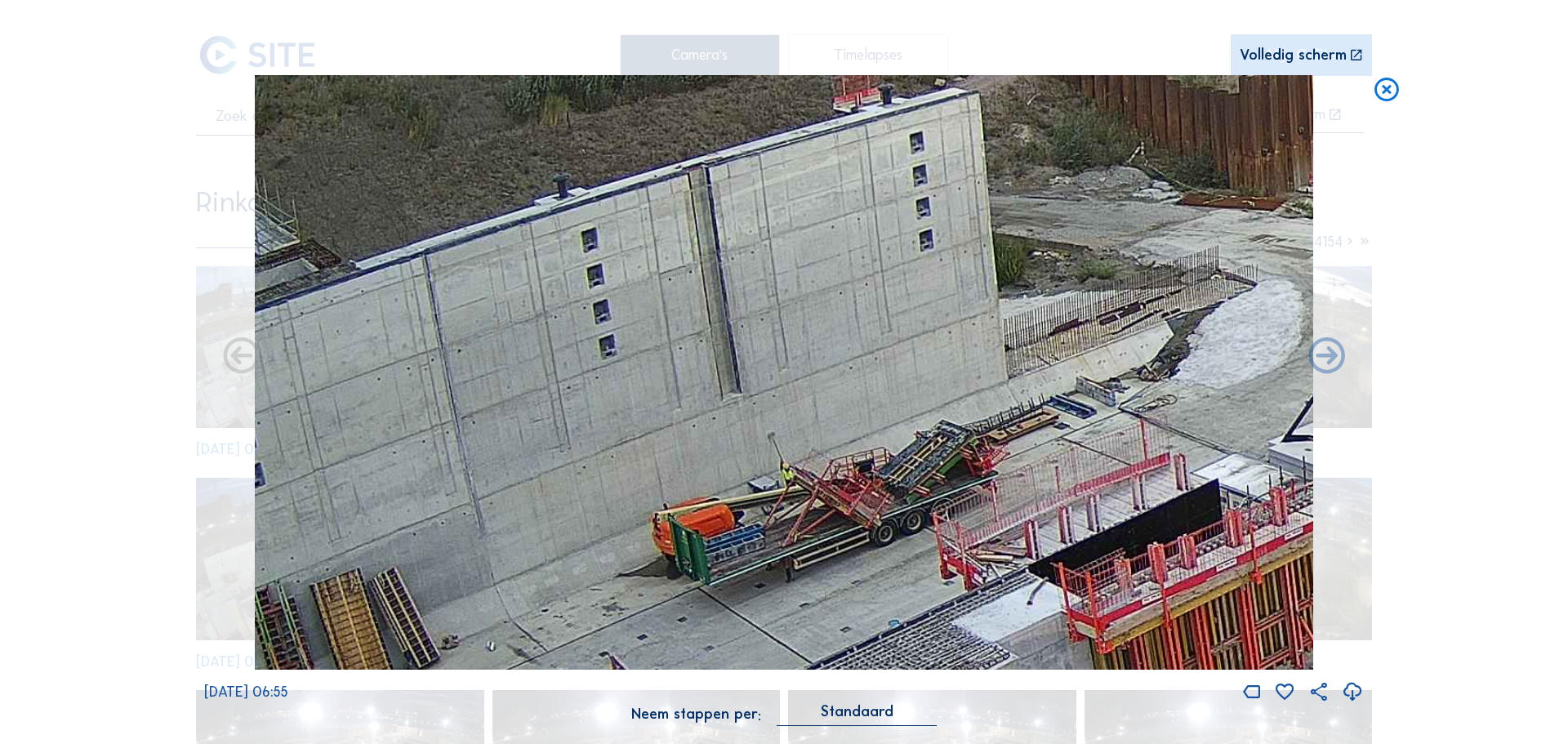
drag, startPoint x: 662, startPoint y: 483, endPoint x: 602, endPoint y: 543, distance: 84.9
click at [599, 547] on img at bounding box center [784, 373] width 1058 height 595
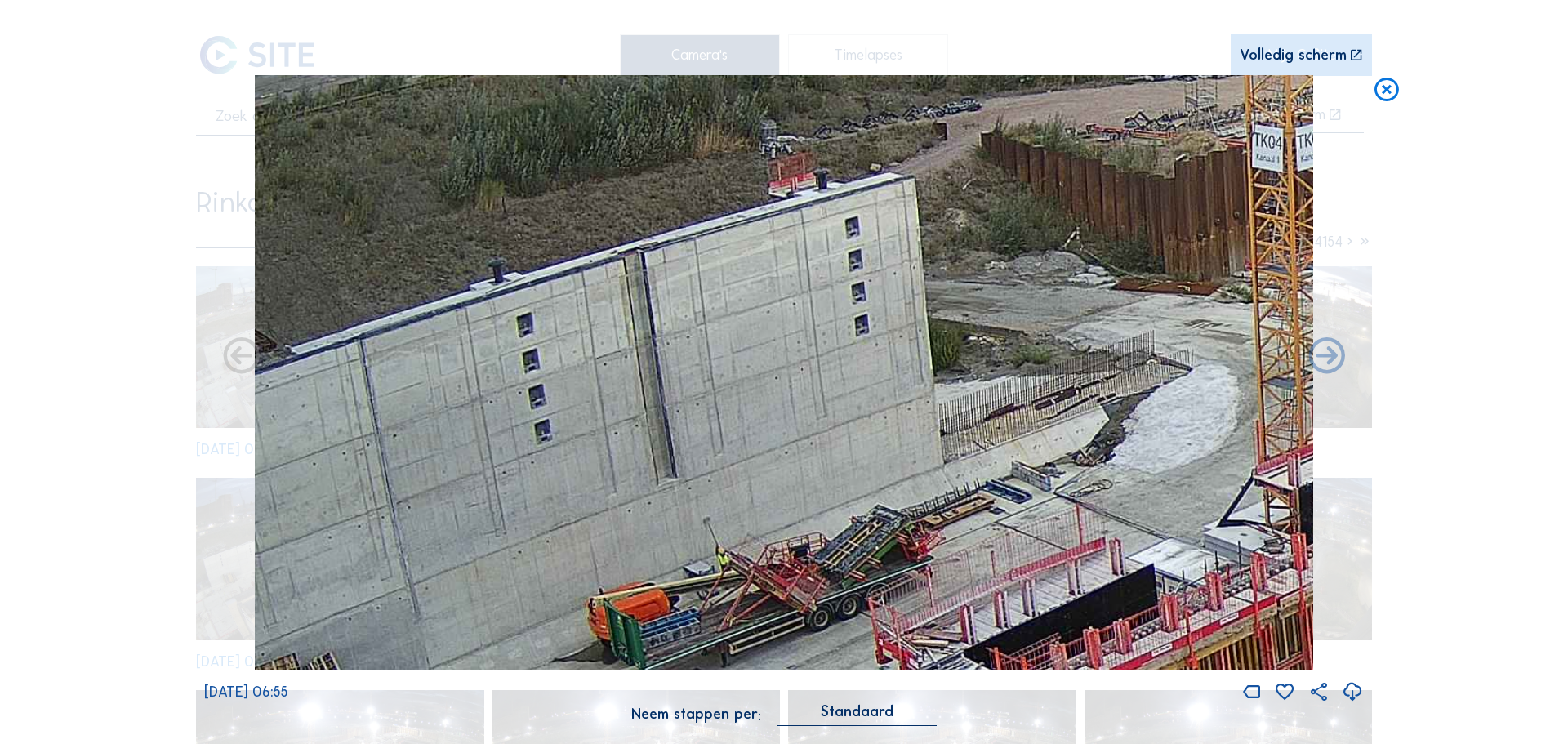
drag, startPoint x: 708, startPoint y: 400, endPoint x: 654, endPoint y: 479, distance: 95.7
click at [654, 479] on img at bounding box center [784, 373] width 1058 height 595
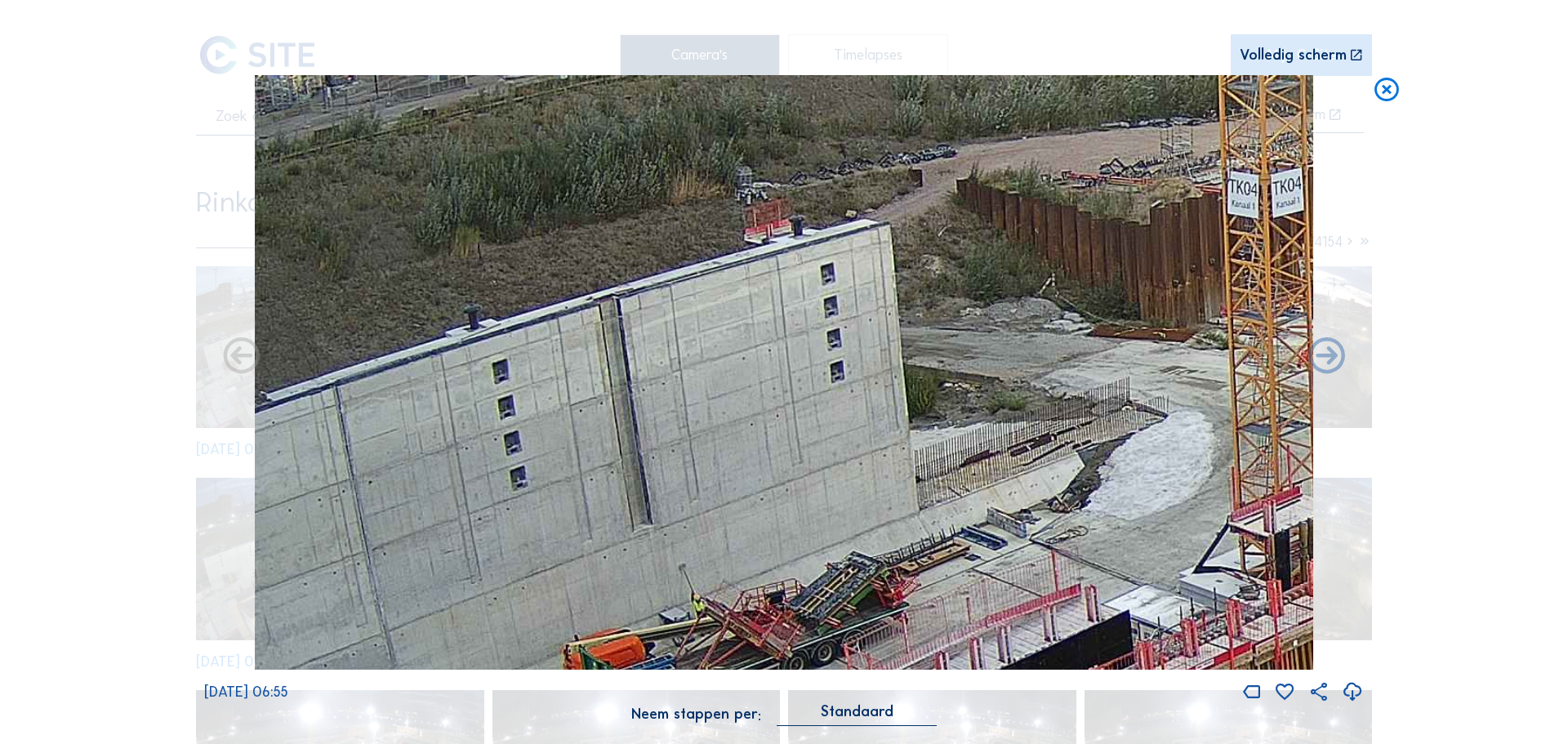
drag, startPoint x: 779, startPoint y: 218, endPoint x: 755, endPoint y: 265, distance: 52.8
click at [755, 265] on img at bounding box center [784, 373] width 1058 height 595
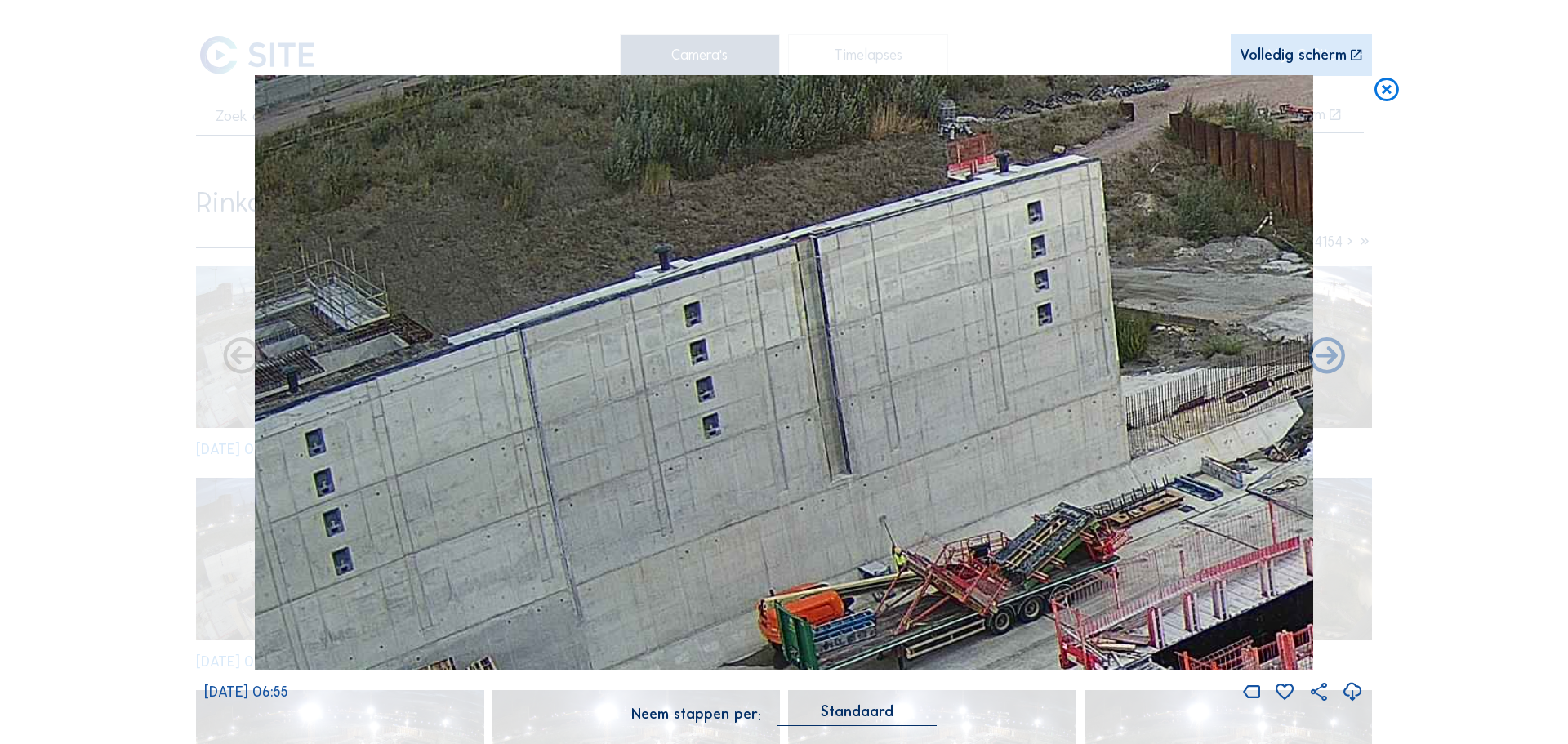
drag, startPoint x: 667, startPoint y: 370, endPoint x: 873, endPoint y: 303, distance: 216.6
click at [873, 303] on img at bounding box center [784, 373] width 1058 height 595
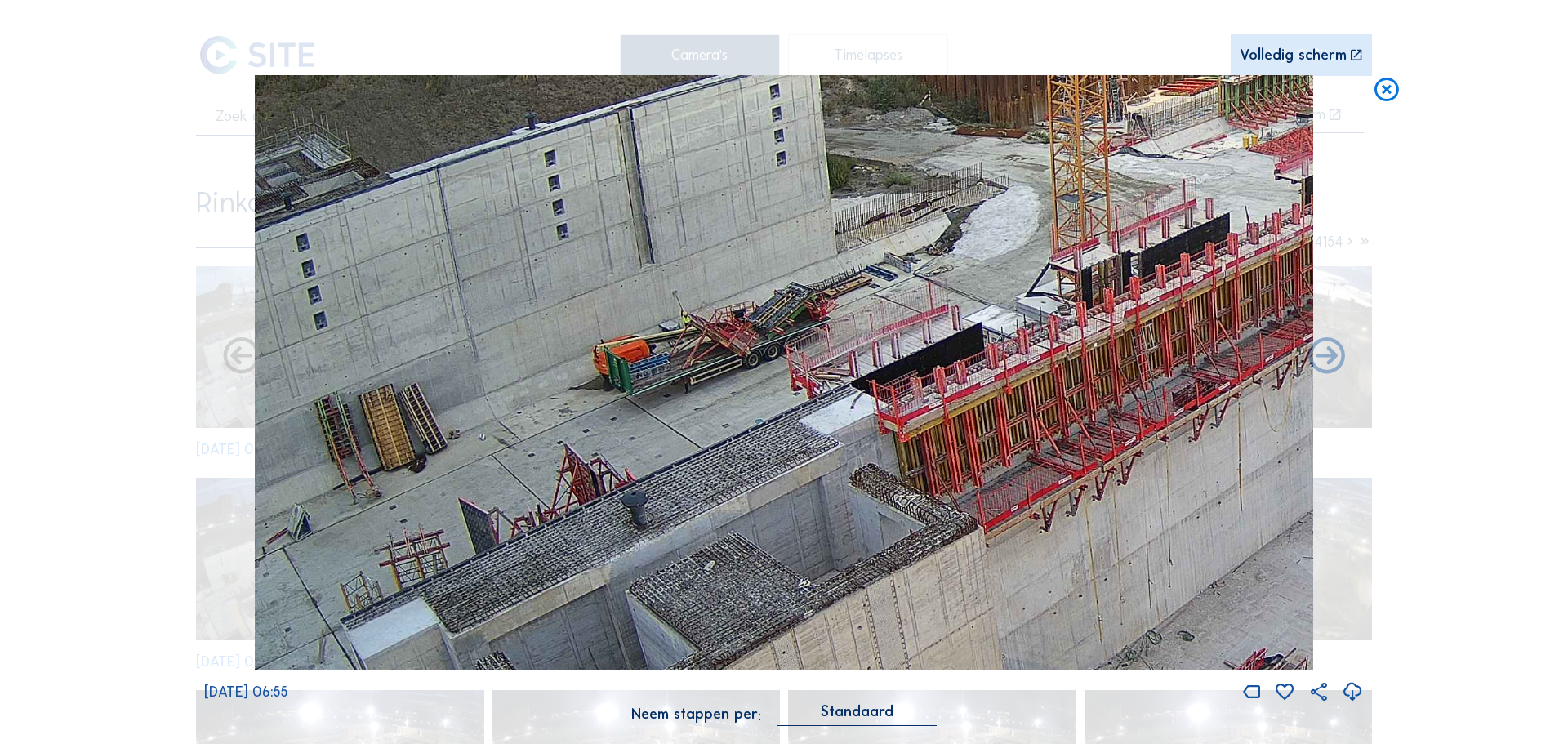
drag, startPoint x: 784, startPoint y: 388, endPoint x: 661, endPoint y: 226, distance: 203.4
click at [661, 226] on img at bounding box center [784, 373] width 1058 height 595
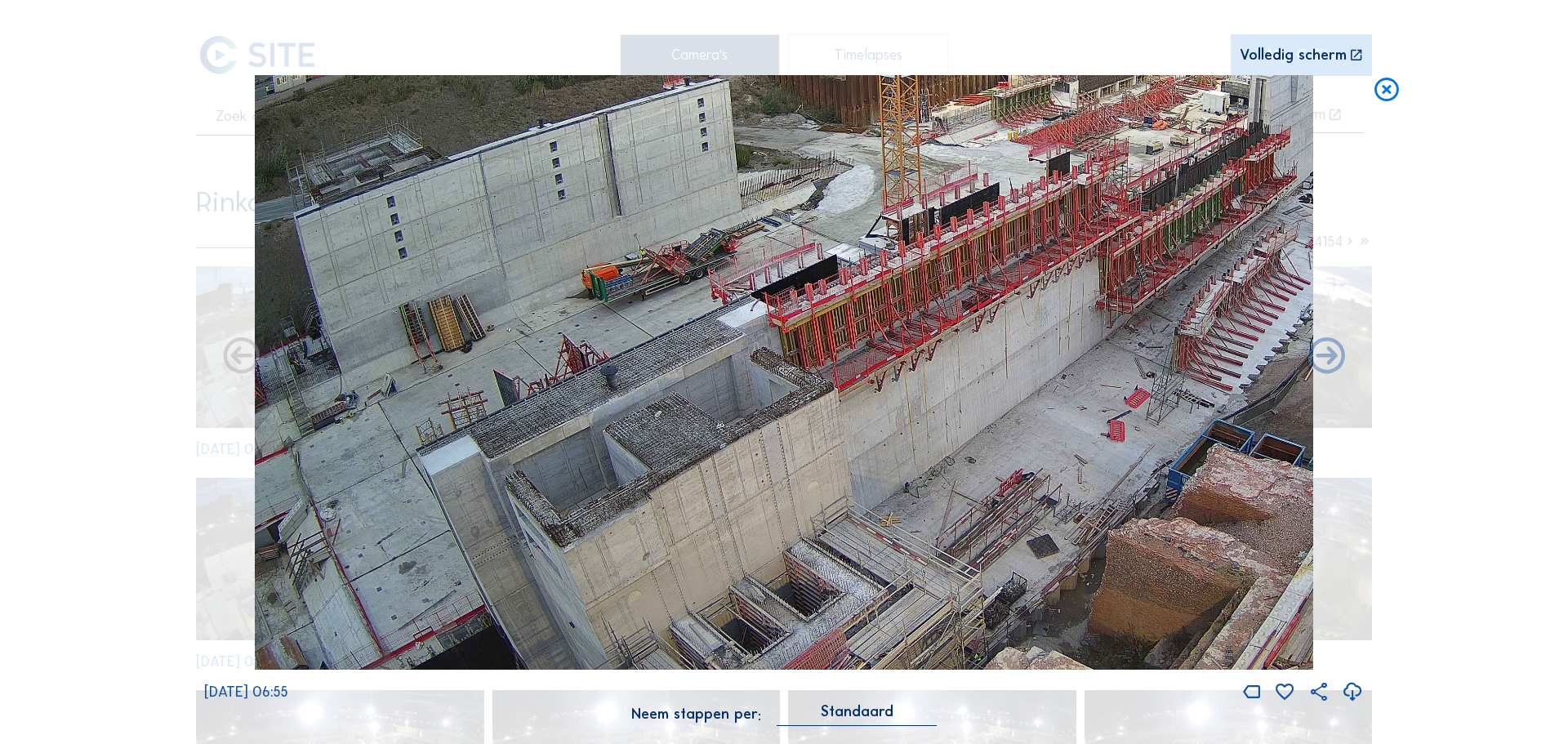
drag, startPoint x: 600, startPoint y: 426, endPoint x: 675, endPoint y: 234, distance: 206.1
click at [675, 234] on img at bounding box center [784, 373] width 1058 height 595
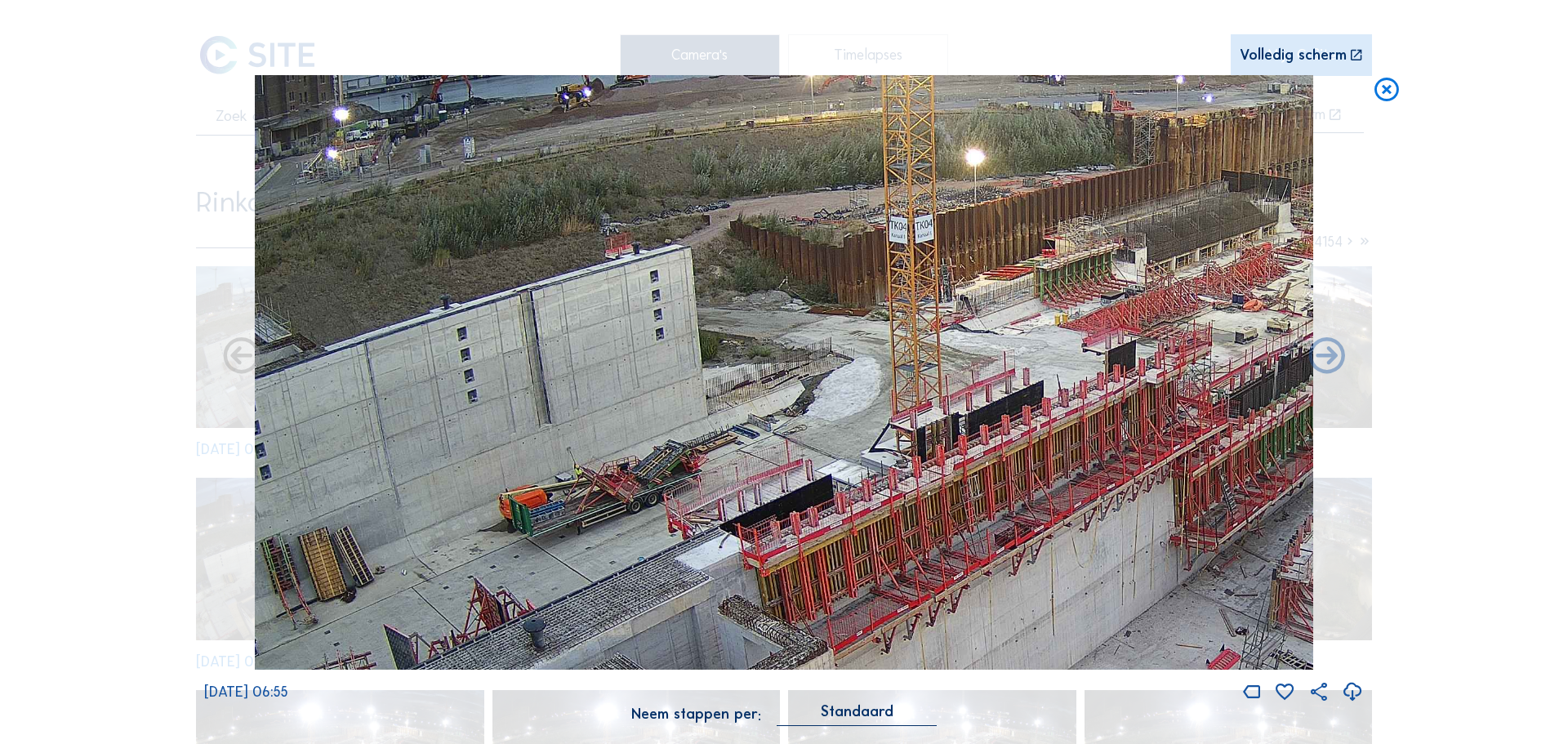
click at [783, 347] on img at bounding box center [784, 373] width 1058 height 595
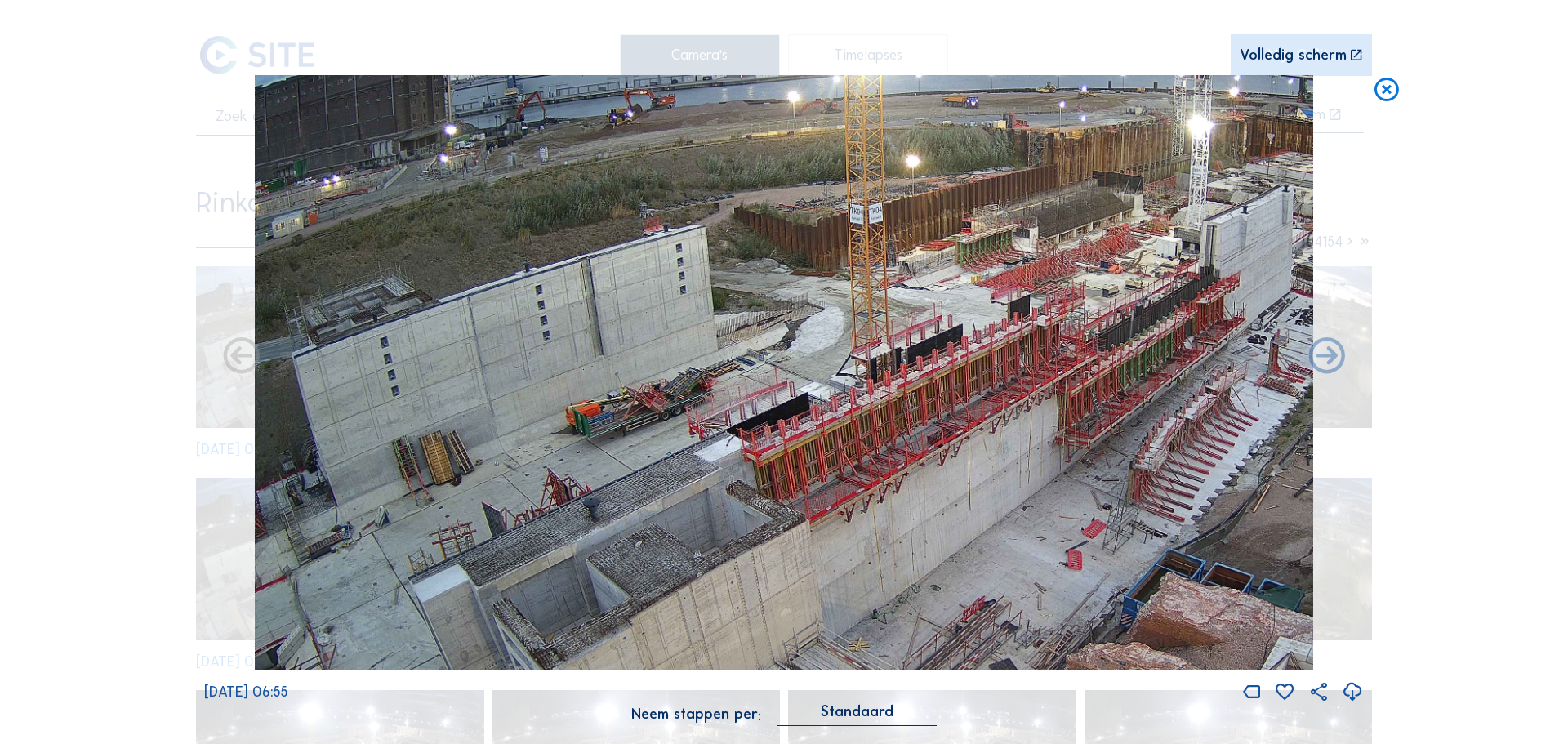
drag, startPoint x: 538, startPoint y: 361, endPoint x: 809, endPoint y: 308, distance: 276.1
click at [809, 308] on img at bounding box center [784, 373] width 1058 height 595
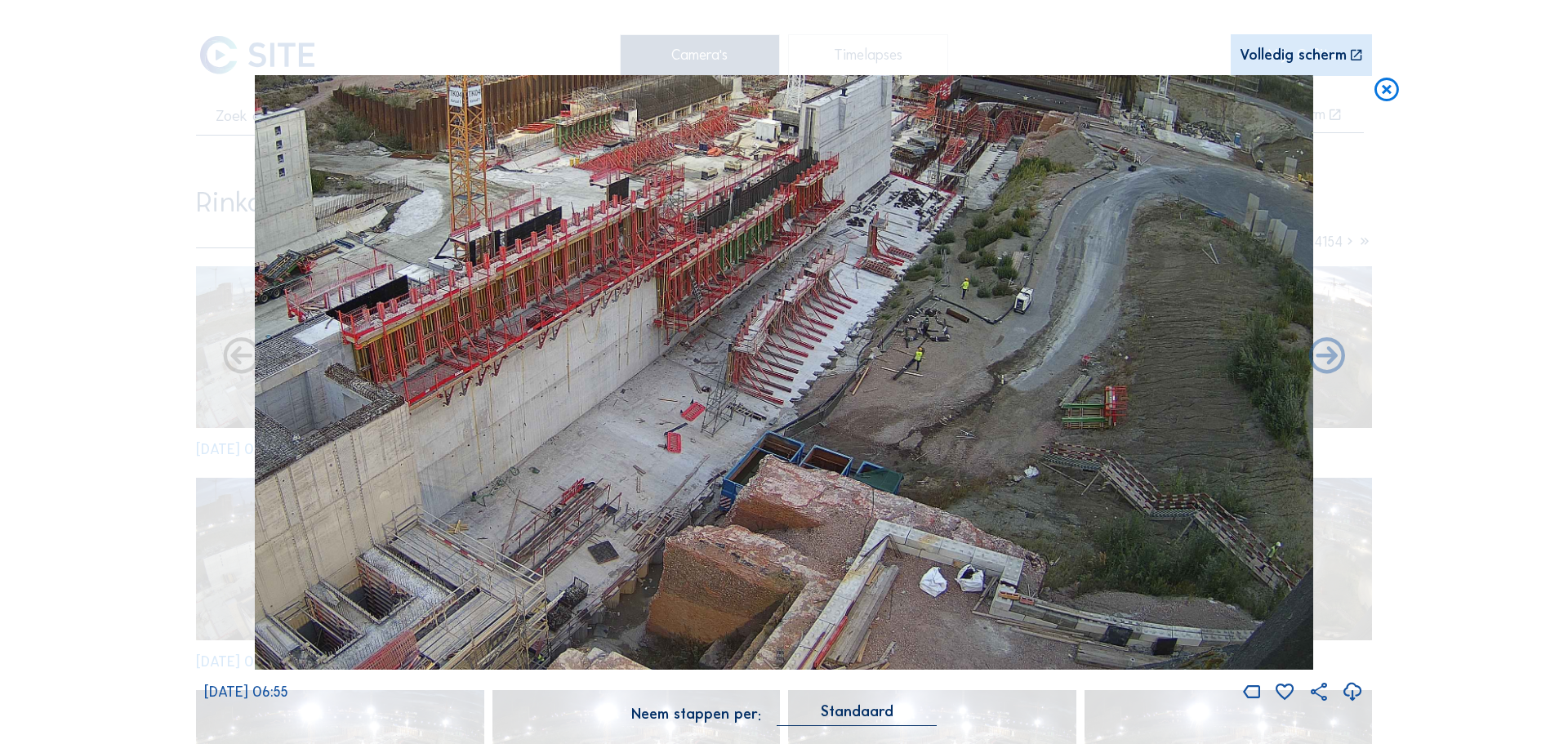
drag, startPoint x: 1069, startPoint y: 302, endPoint x: 677, endPoint y: 93, distance: 444.2
click at [677, 93] on img at bounding box center [784, 373] width 1058 height 595
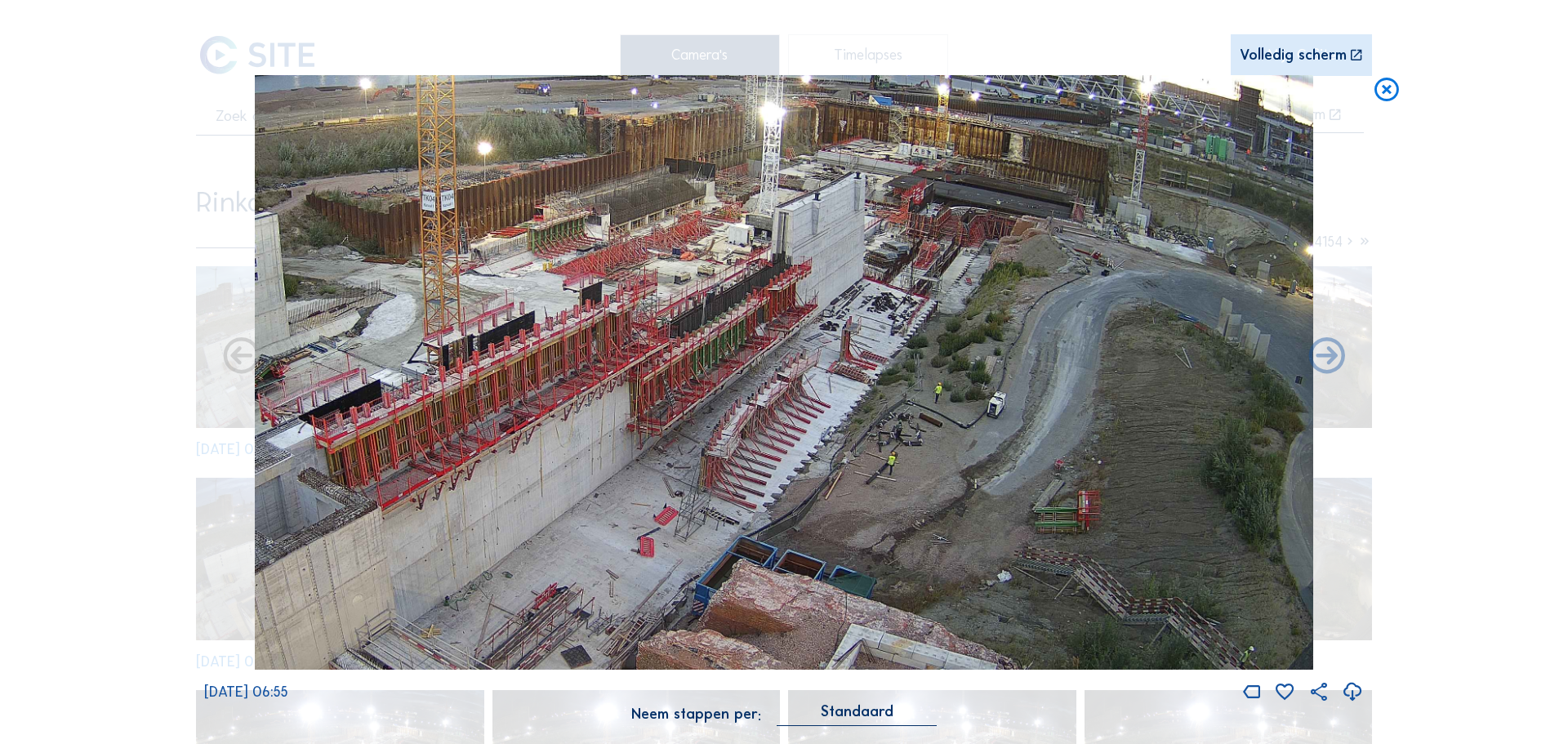
drag, startPoint x: 851, startPoint y: 225, endPoint x: 825, endPoint y: 330, distance: 108.2
click at [825, 330] on img at bounding box center [784, 373] width 1058 height 595
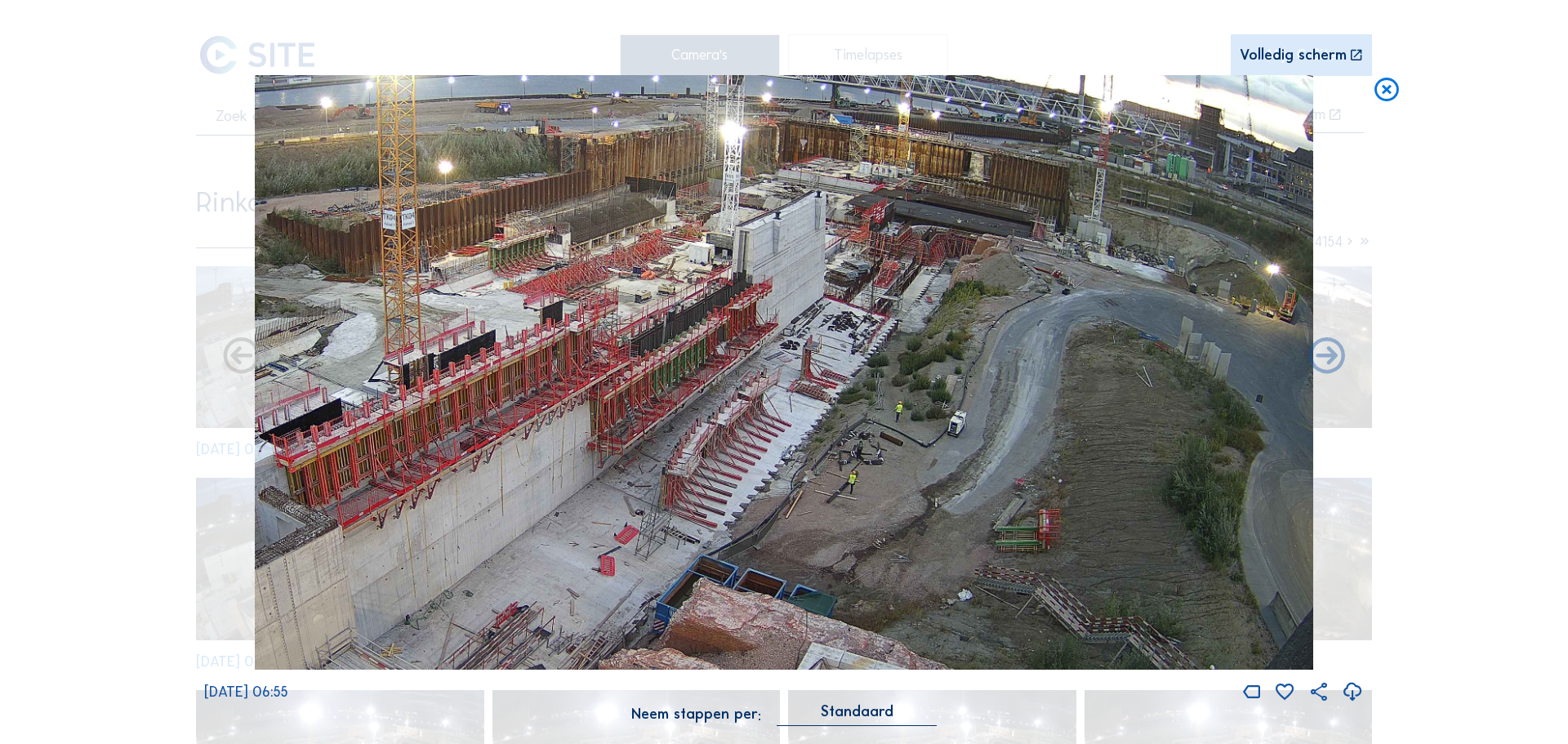
drag, startPoint x: 1104, startPoint y: 319, endPoint x: 1011, endPoint y: 336, distance: 94.5
click at [1011, 336] on img at bounding box center [784, 373] width 1058 height 595
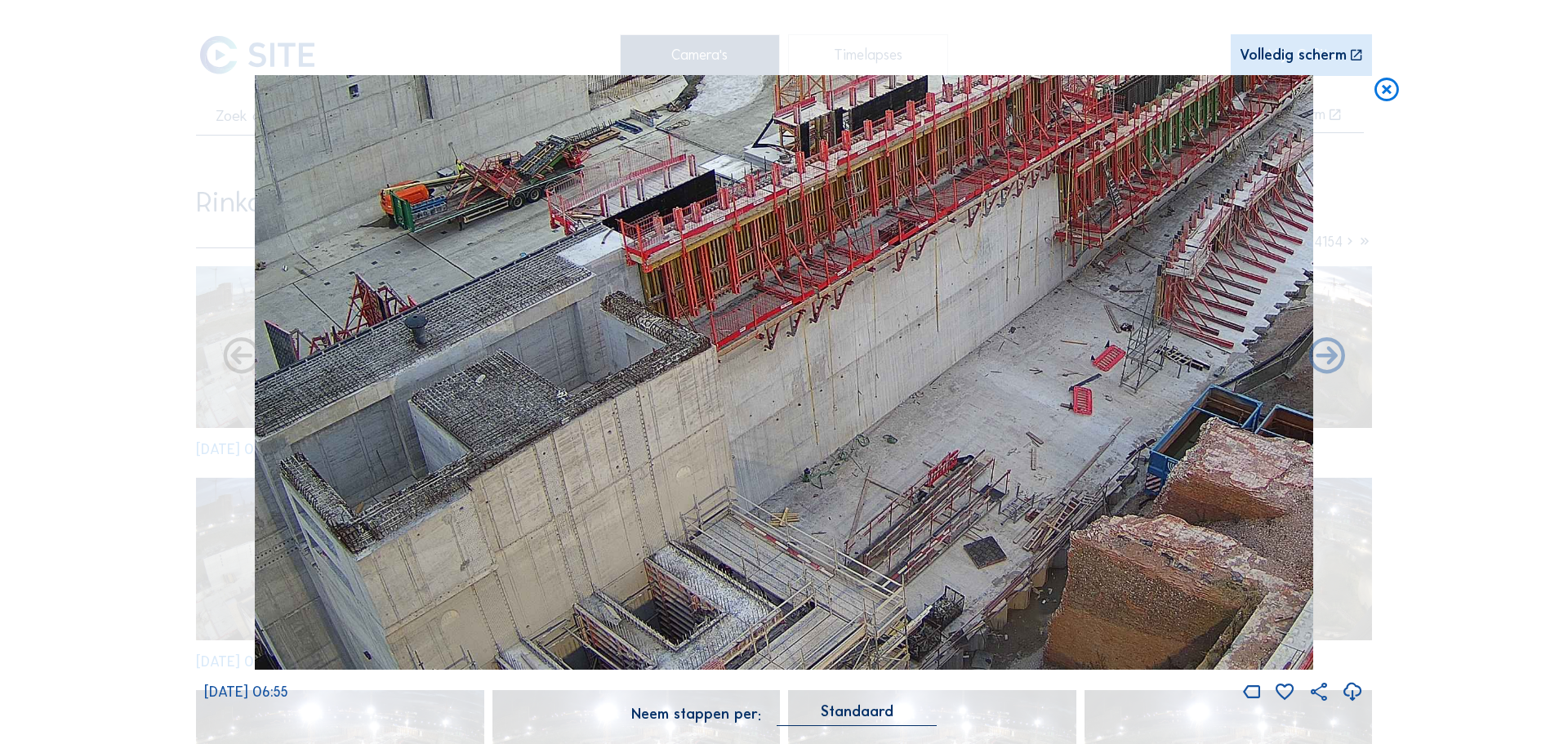
drag, startPoint x: 432, startPoint y: 372, endPoint x: 974, endPoint y: 34, distance: 638.8
click at [974, 34] on div "Scroll om door de tijd te reizen | Druk op de 'Alt'-knop + scroll om te Zoomen …" at bounding box center [784, 371] width 1160 height 743
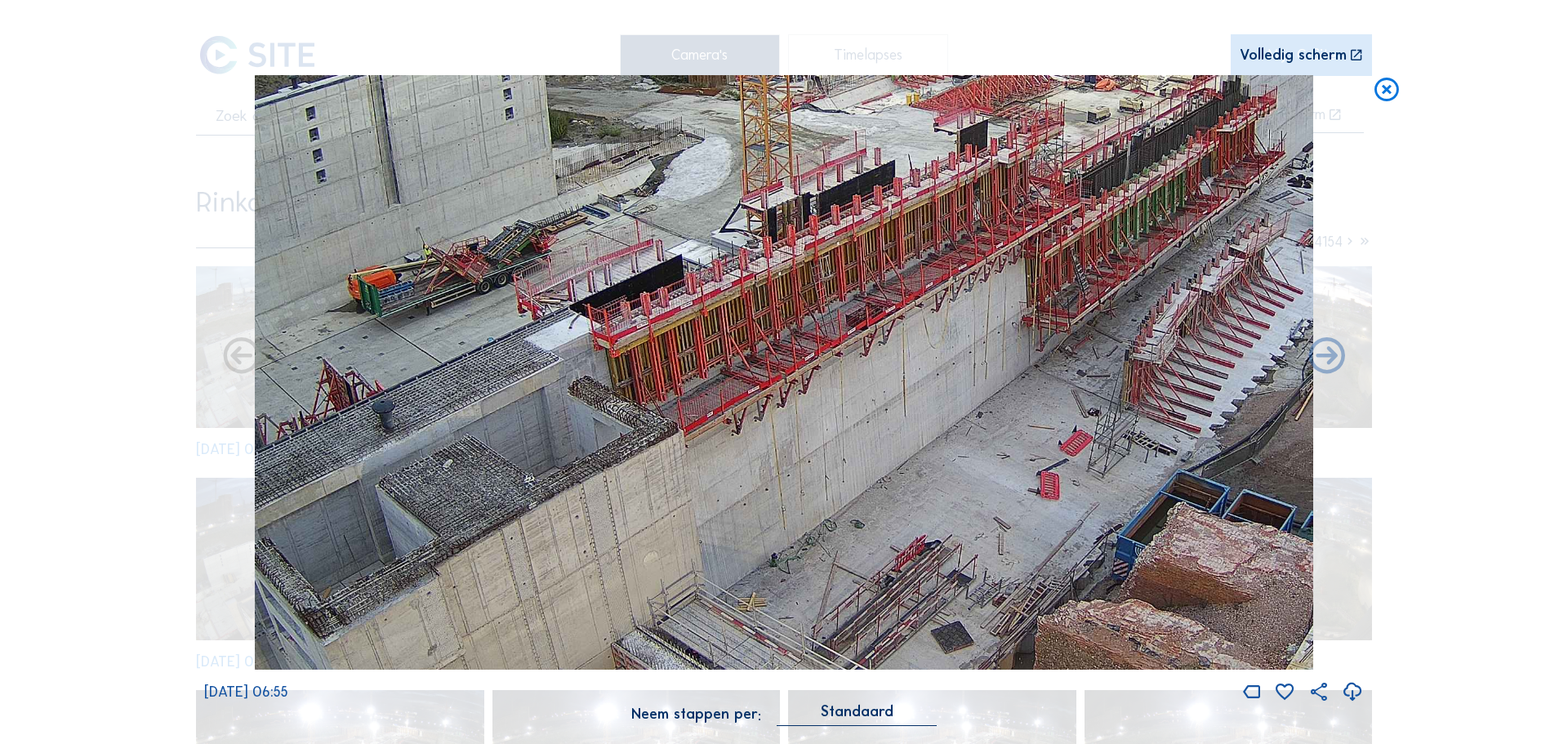
drag, startPoint x: 848, startPoint y: 321, endPoint x: 822, endPoint y: 370, distance: 55.5
click at [822, 370] on img at bounding box center [784, 373] width 1058 height 595
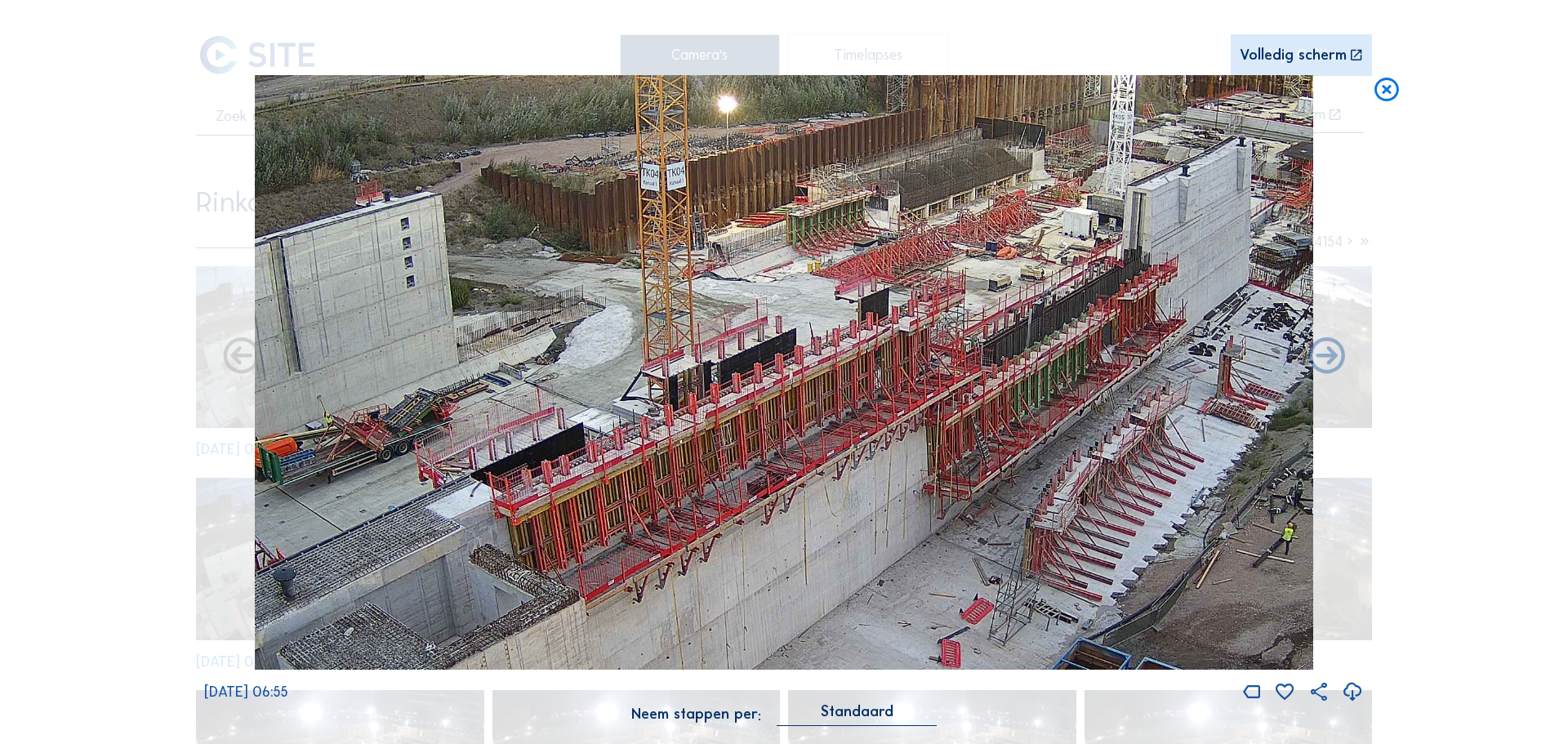
drag, startPoint x: 746, startPoint y: 388, endPoint x: 910, endPoint y: 373, distance: 164.7
click at [910, 374] on img at bounding box center [784, 373] width 1058 height 595
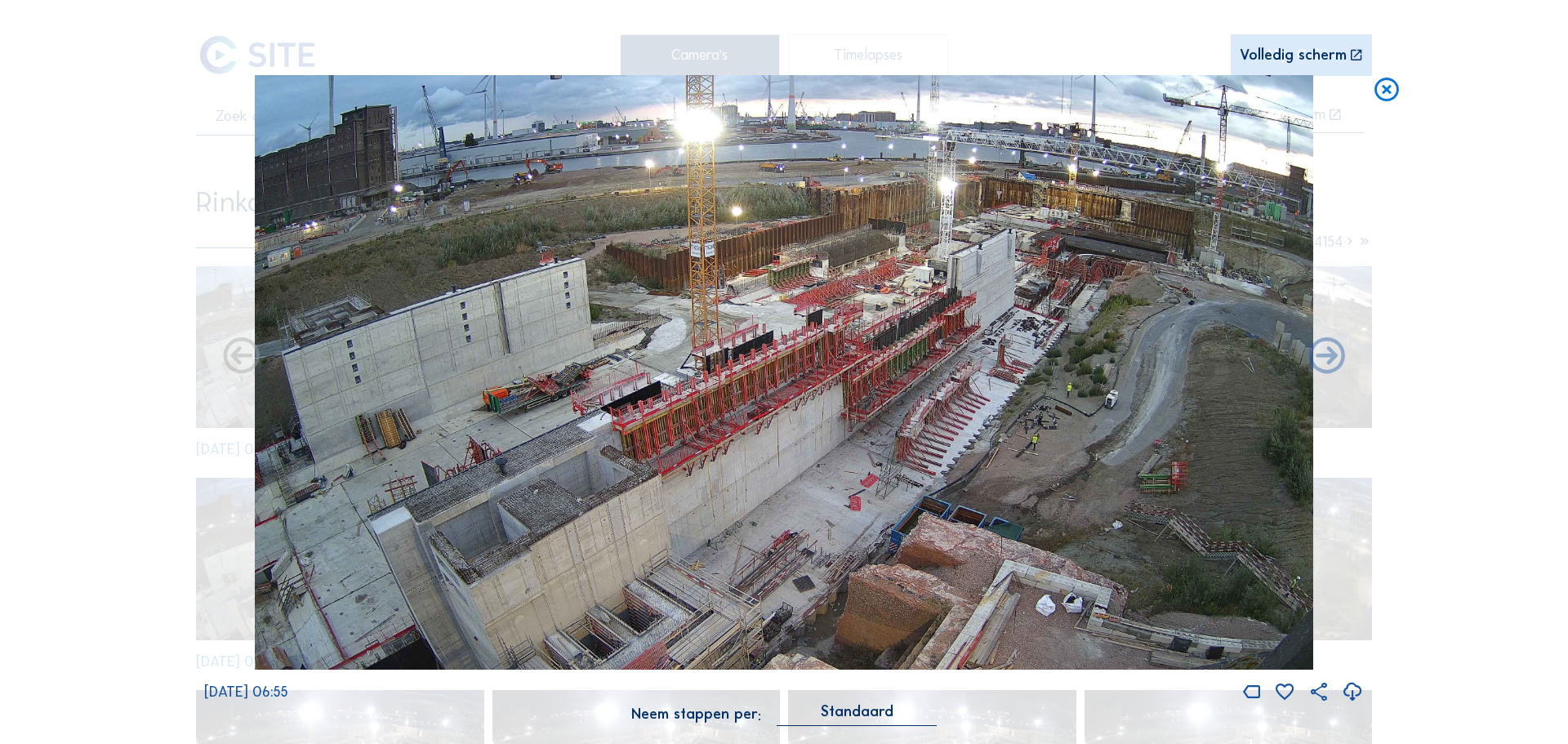
drag, startPoint x: 746, startPoint y: 343, endPoint x: 806, endPoint y: 278, distance: 88.5
click at [806, 278] on img at bounding box center [784, 373] width 1058 height 595
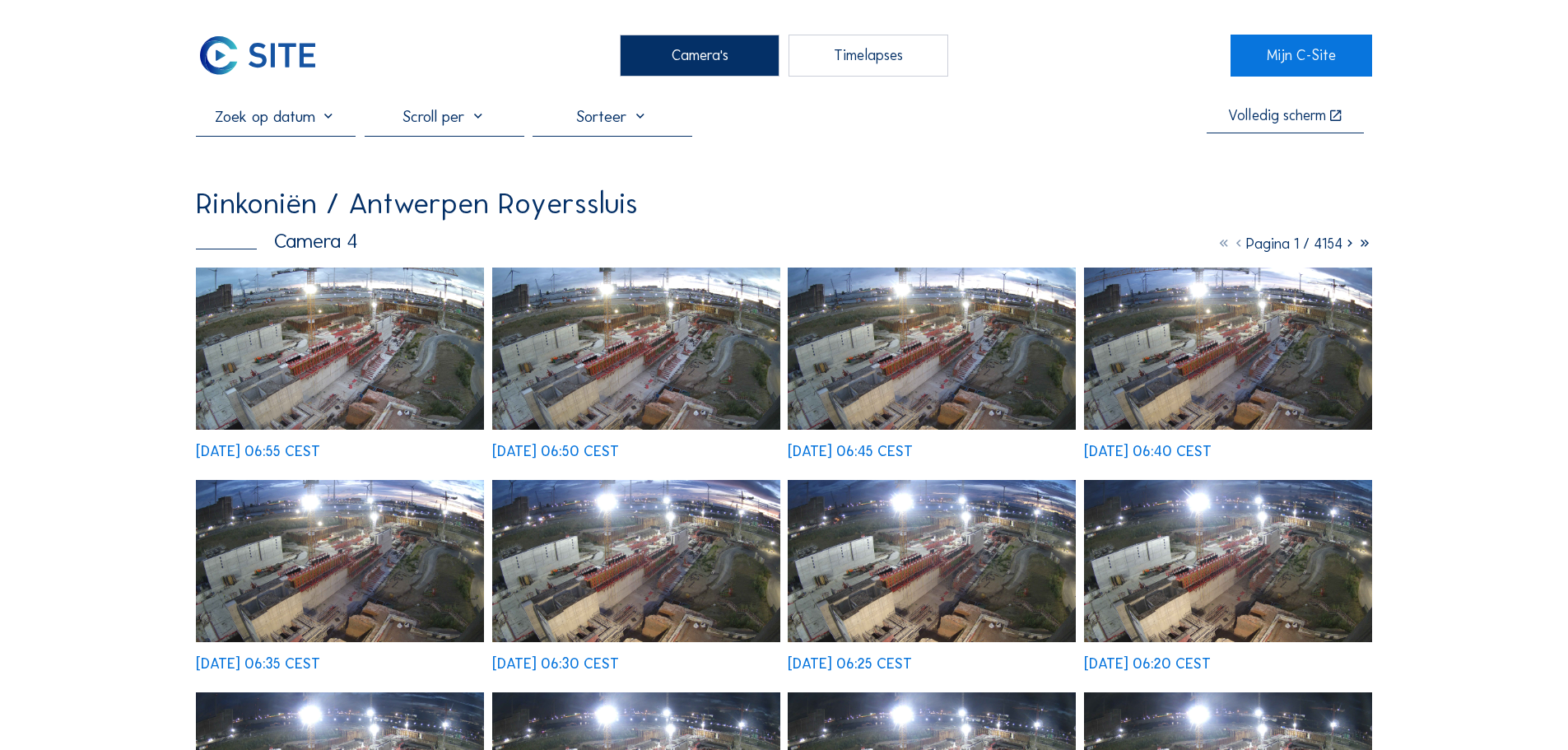
click at [729, 58] on div "Camera's" at bounding box center [699, 55] width 159 height 41
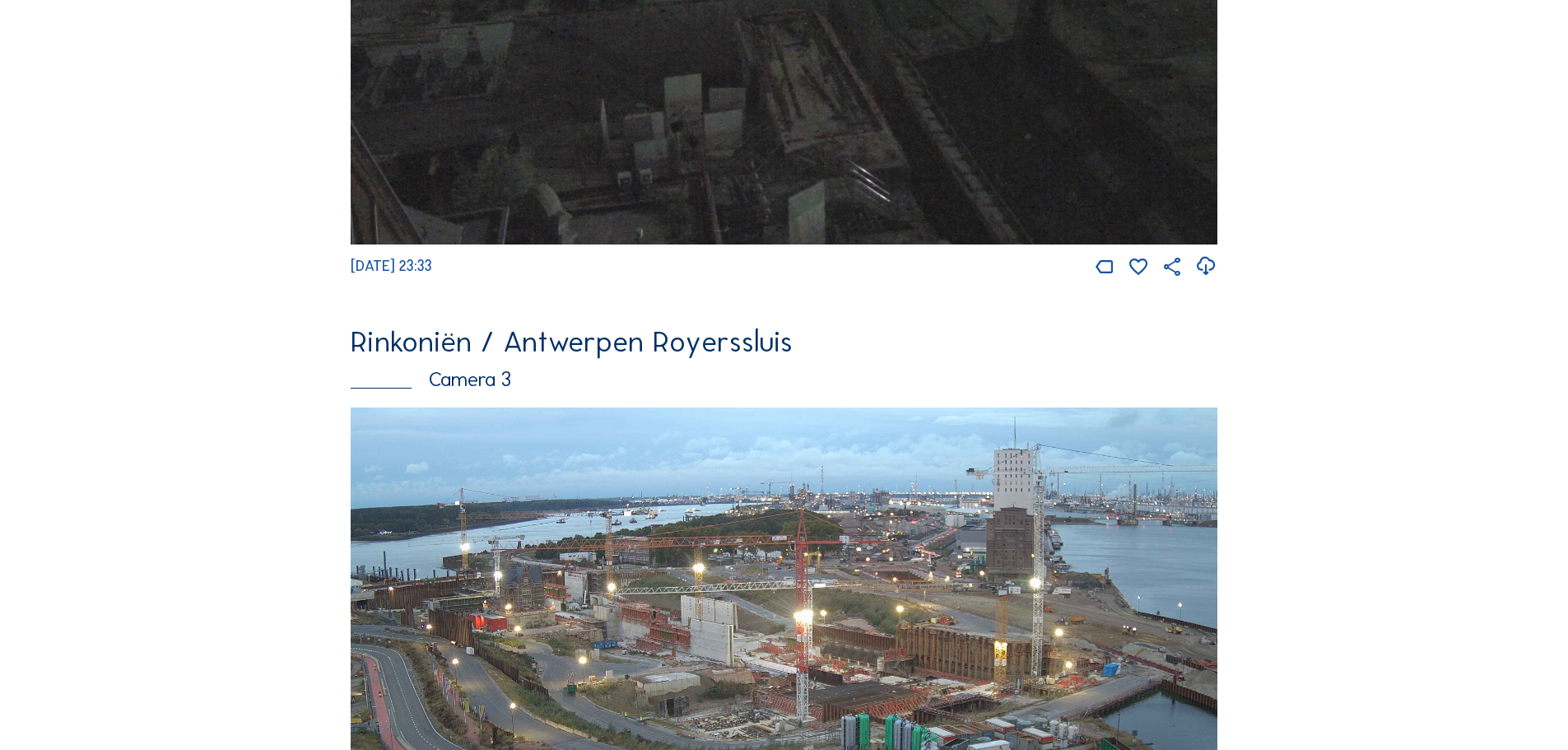
scroll to position [1416, 0]
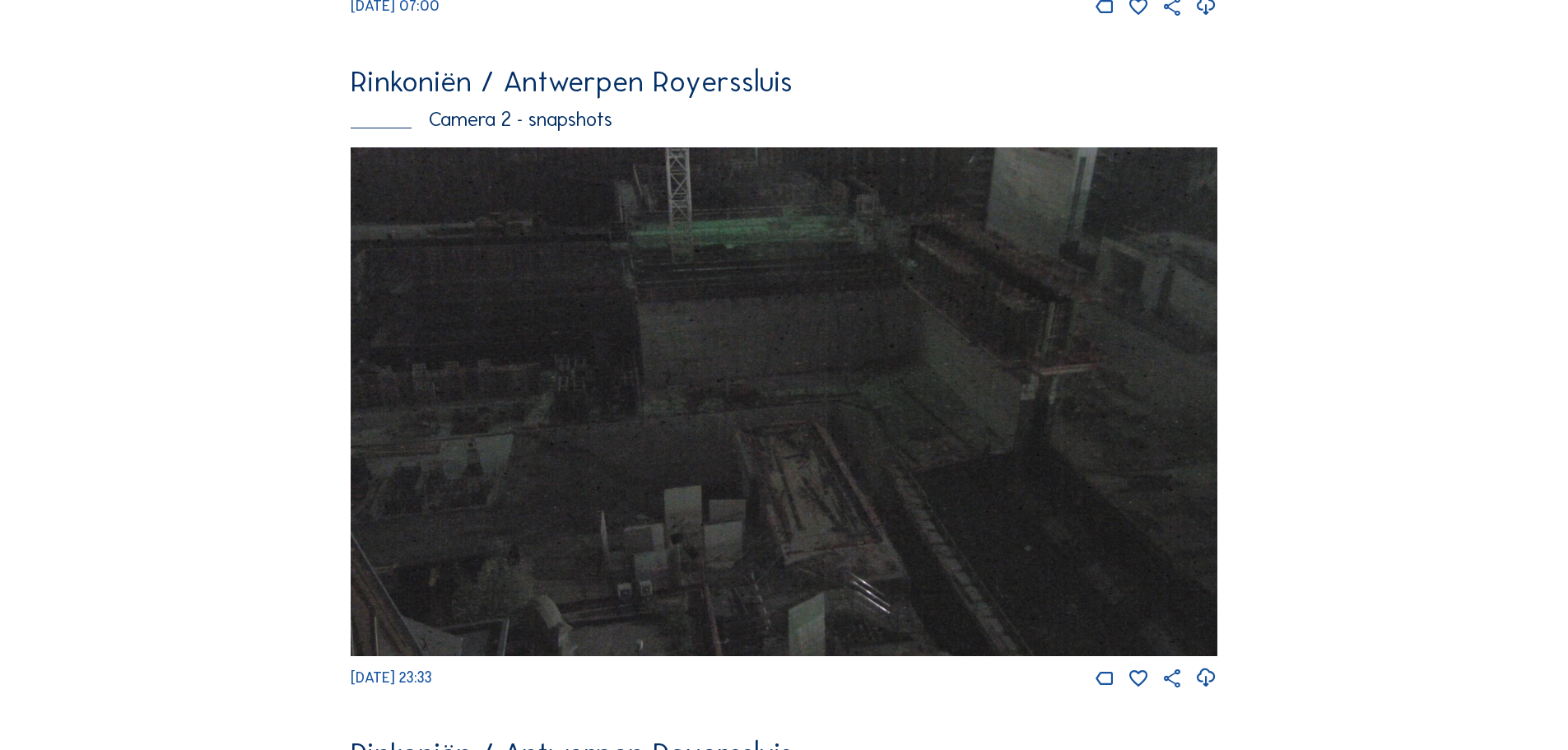
drag, startPoint x: 341, startPoint y: 91, endPoint x: 278, endPoint y: 126, distance: 72.1
click at [278, 126] on div "Feed Fotoshow Kaart Zoeken Volledig scherm Rinkoniën / [GEOGRAPHIC_DATA] Royers…" at bounding box center [784, 341] width 1176 height 3301
click at [92, 153] on div "Camera's Timelapses Mijn C-Site Feed Fotoshow Kaart Zoeken Volledig scherm Rink…" at bounding box center [784, 640] width 1568 height 4113
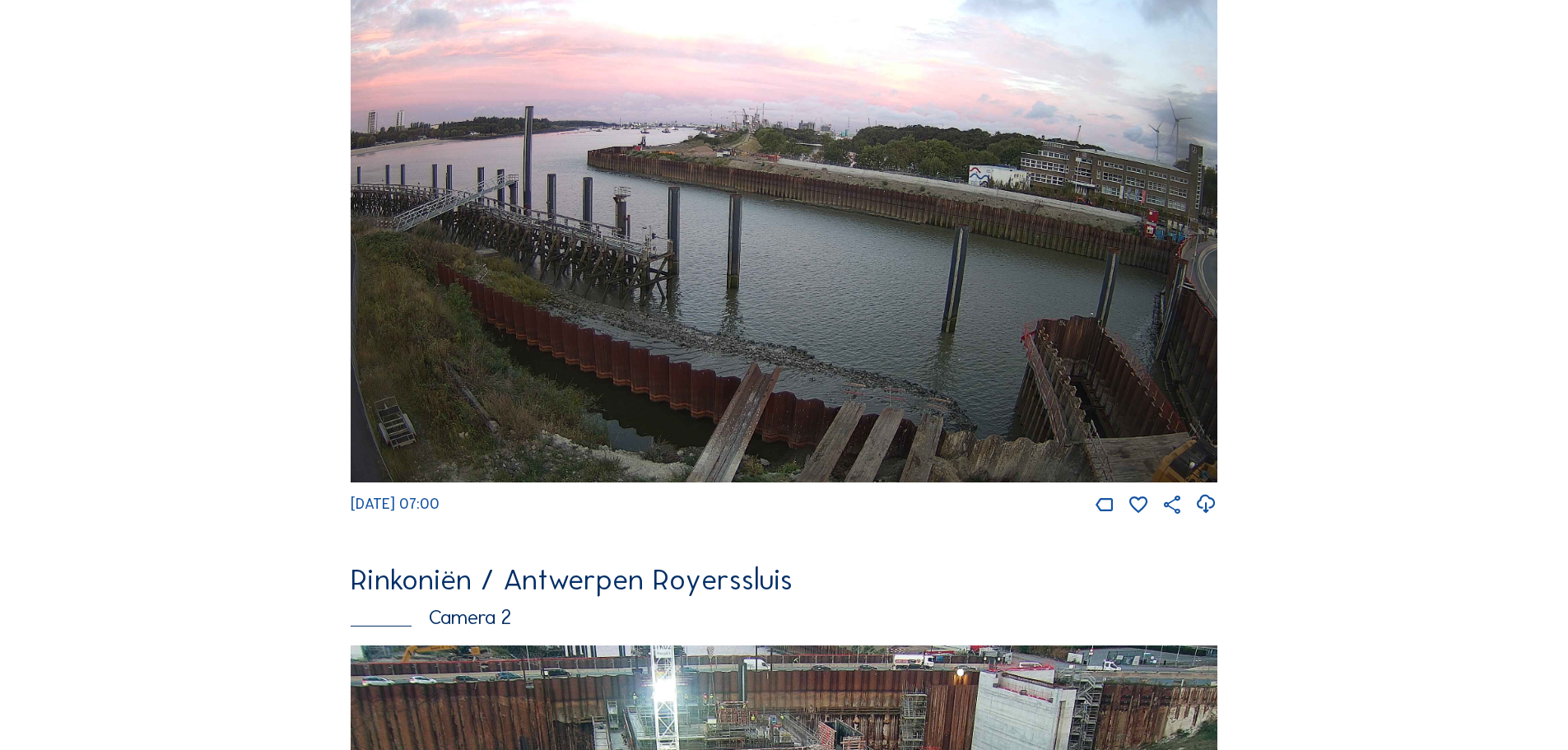
scroll to position [247, 0]
click at [1016, 411] on img at bounding box center [783, 236] width 867 height 491
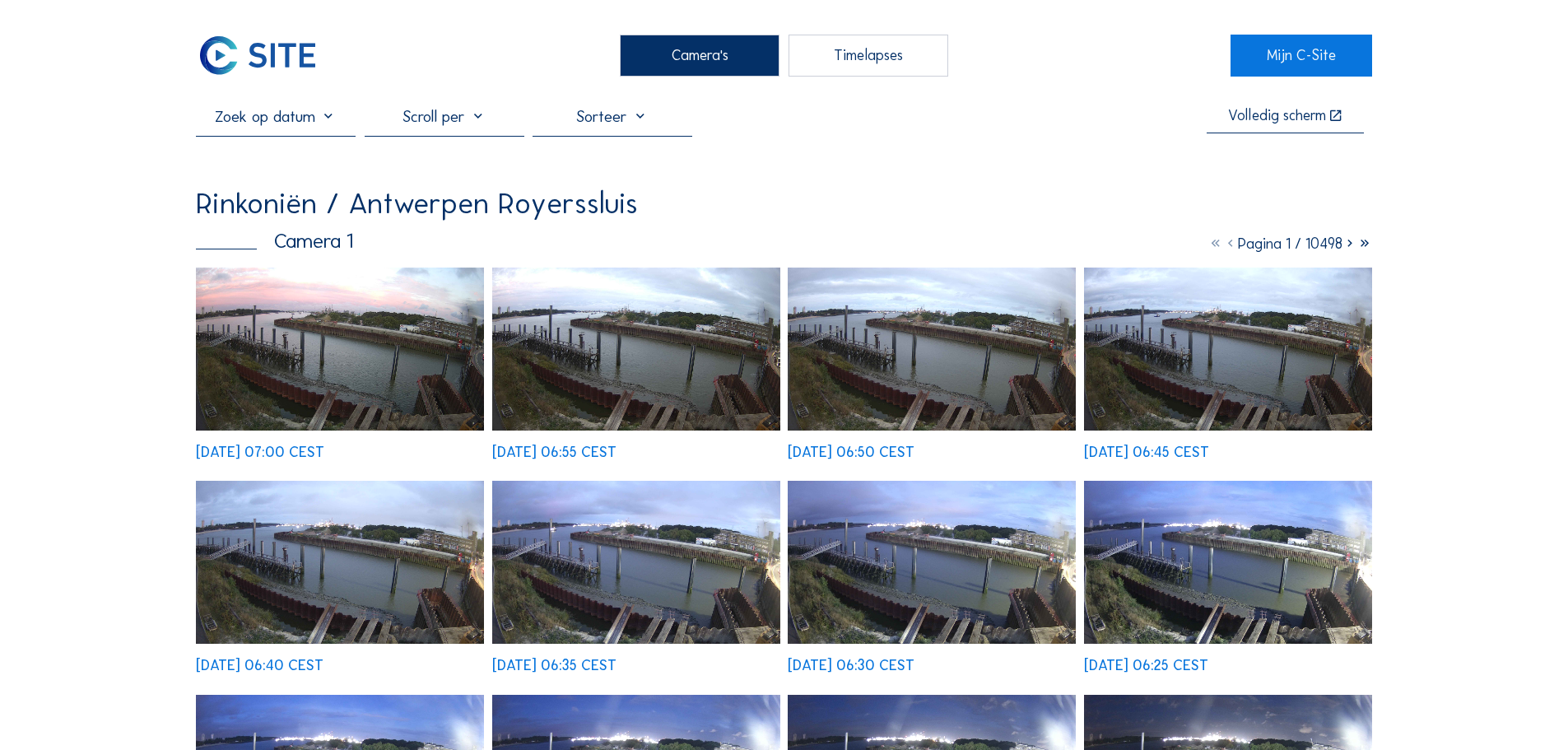
click at [288, 373] on img at bounding box center [340, 349] width 288 height 163
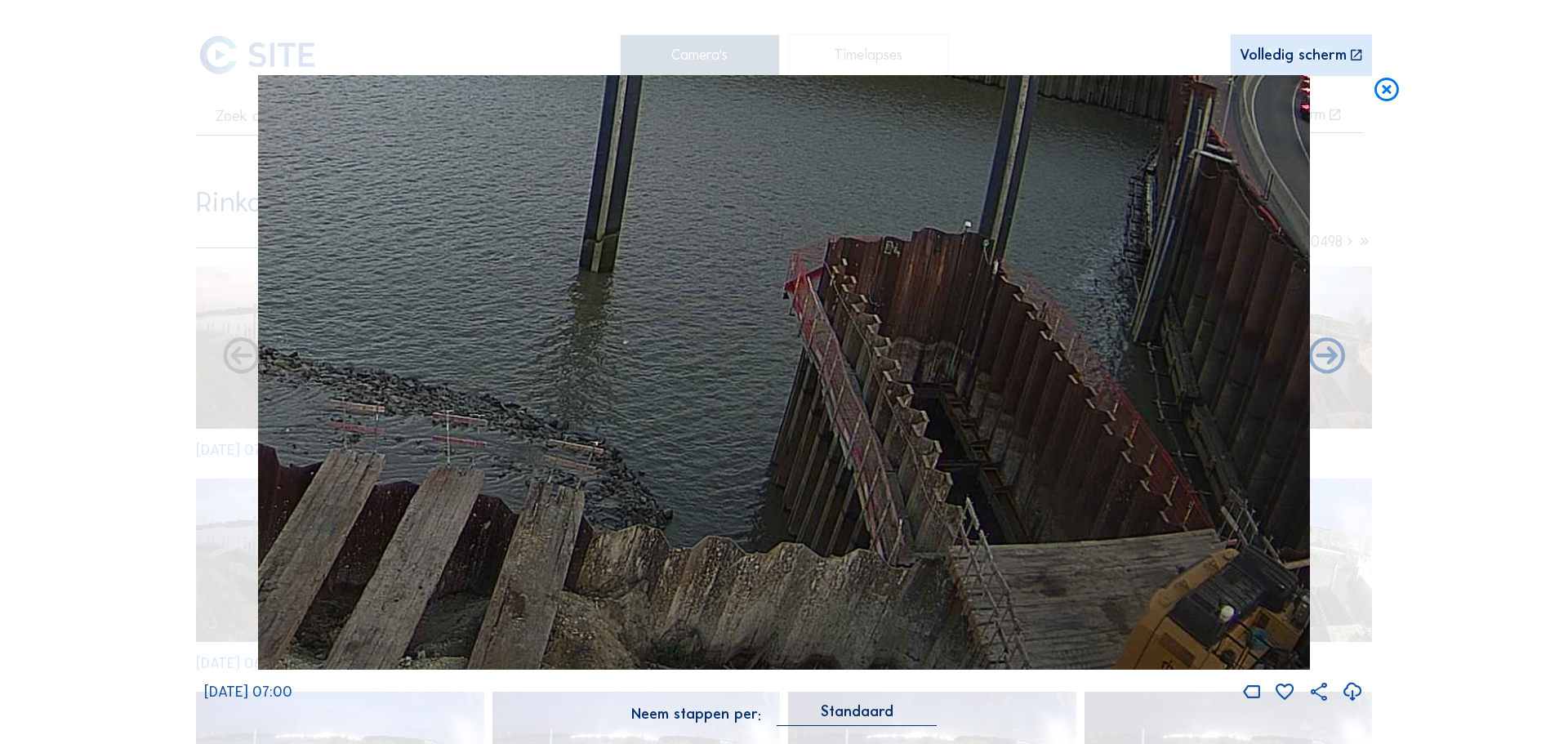
drag, startPoint x: 1175, startPoint y: 539, endPoint x: 798, endPoint y: 251, distance: 474.4
click at [798, 251] on img at bounding box center [784, 373] width 1052 height 595
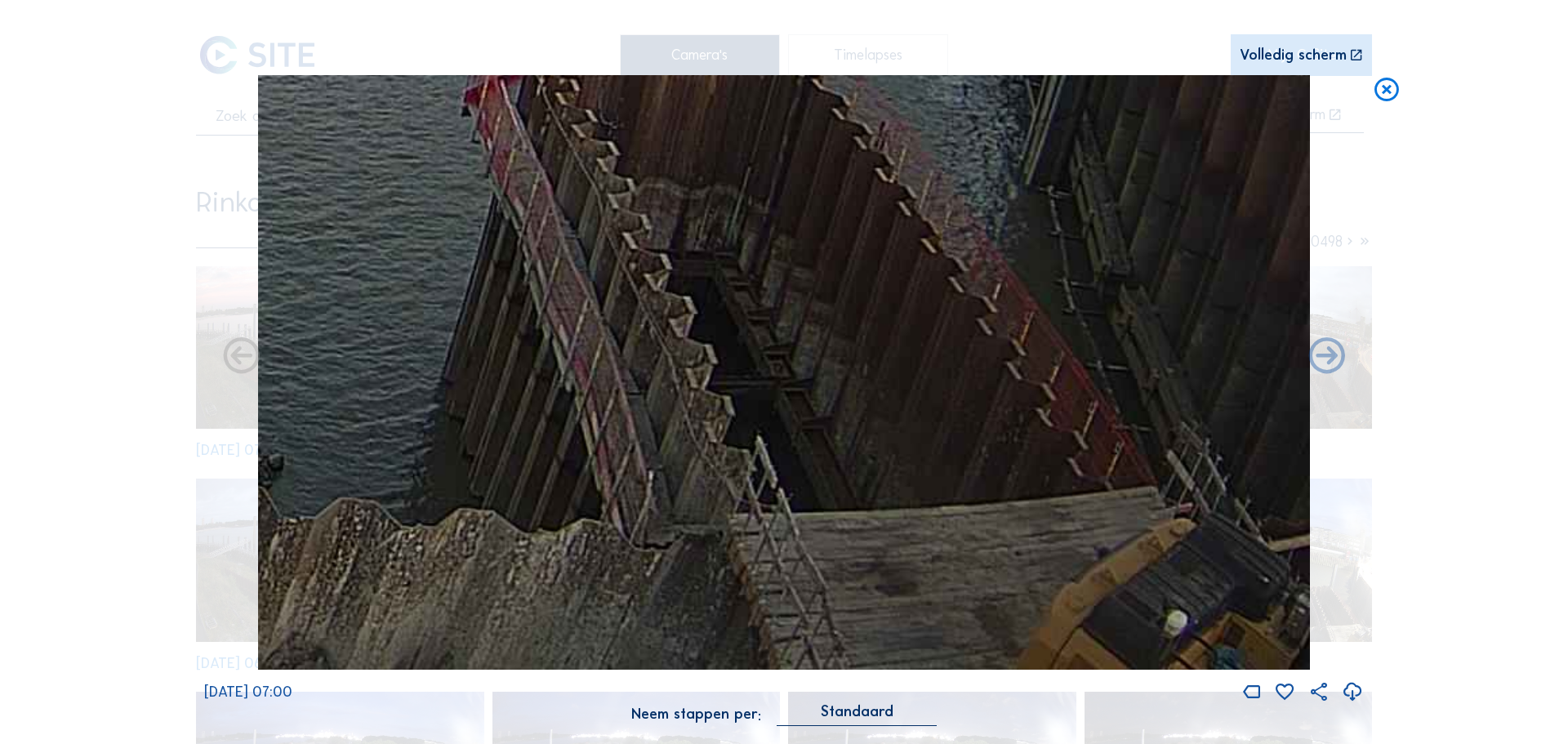
drag, startPoint x: 368, startPoint y: 74, endPoint x: 334, endPoint y: 64, distance: 35.4
click at [334, 64] on div "Scroll om door de tijd te reizen | Druk op de 'Alt'-knop + scroll om te Zoomen …" at bounding box center [784, 371] width 1160 height 743
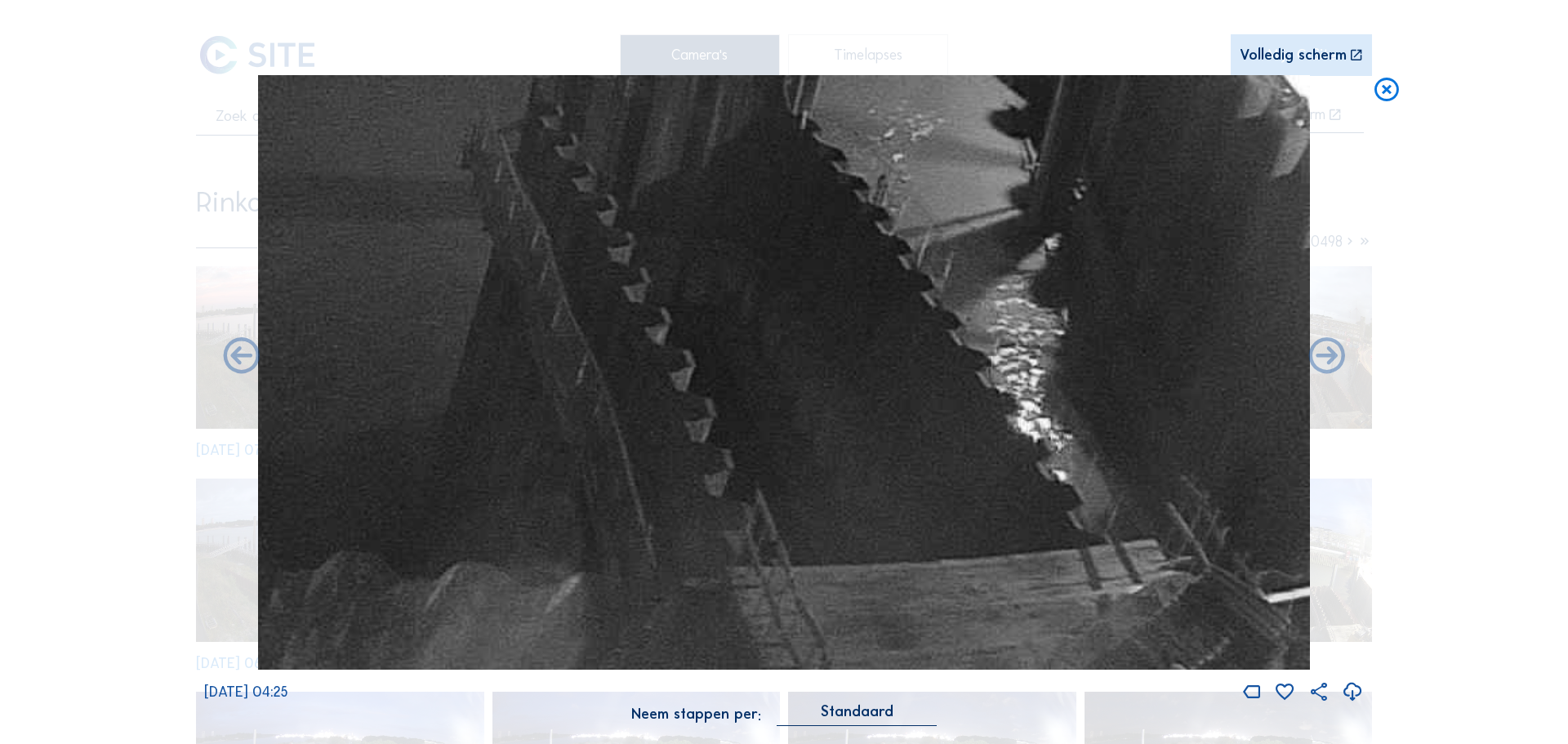
click at [547, 249] on img at bounding box center [784, 373] width 1052 height 595
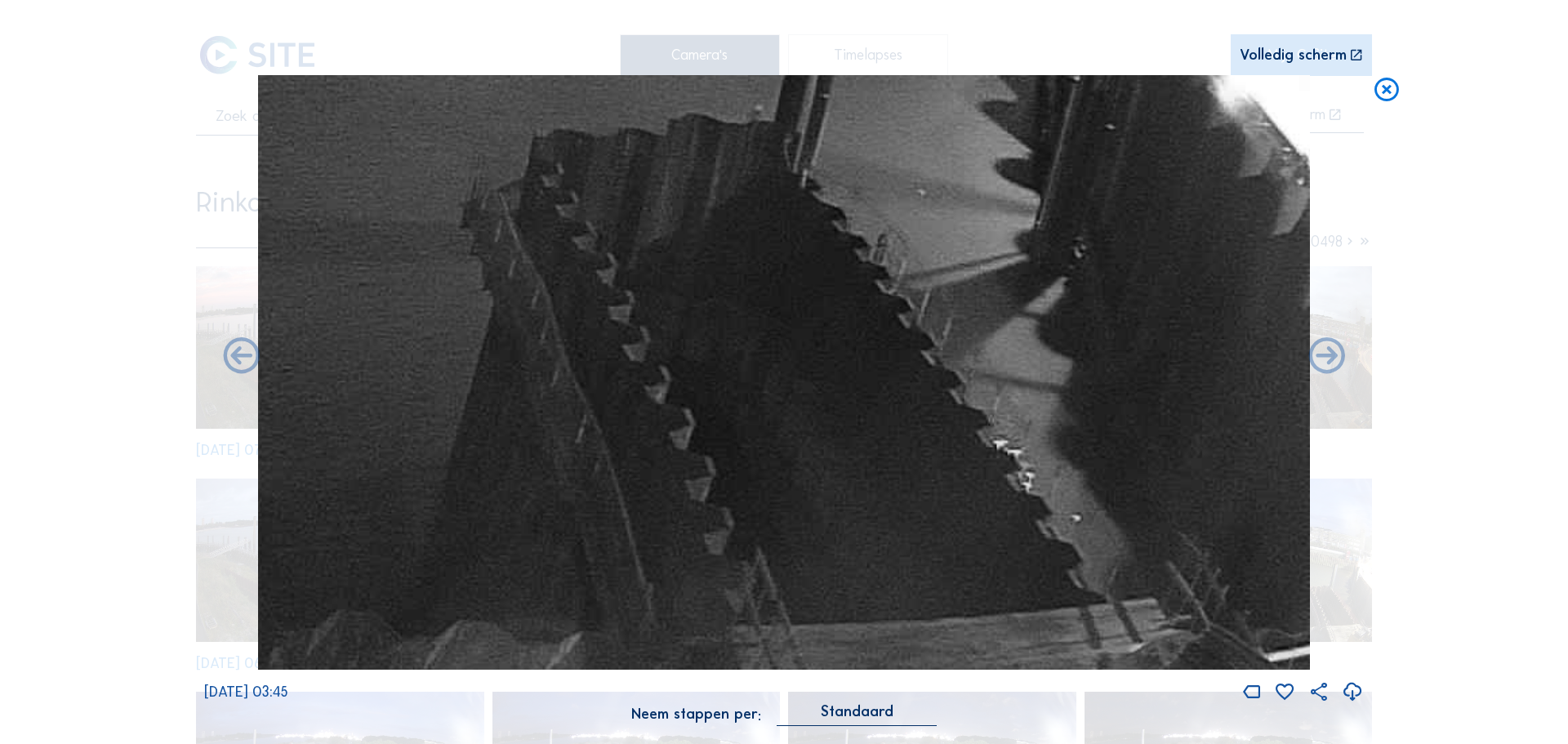
drag, startPoint x: 587, startPoint y: 294, endPoint x: 550, endPoint y: 351, distance: 68.0
click at [550, 351] on img at bounding box center [784, 373] width 1052 height 595
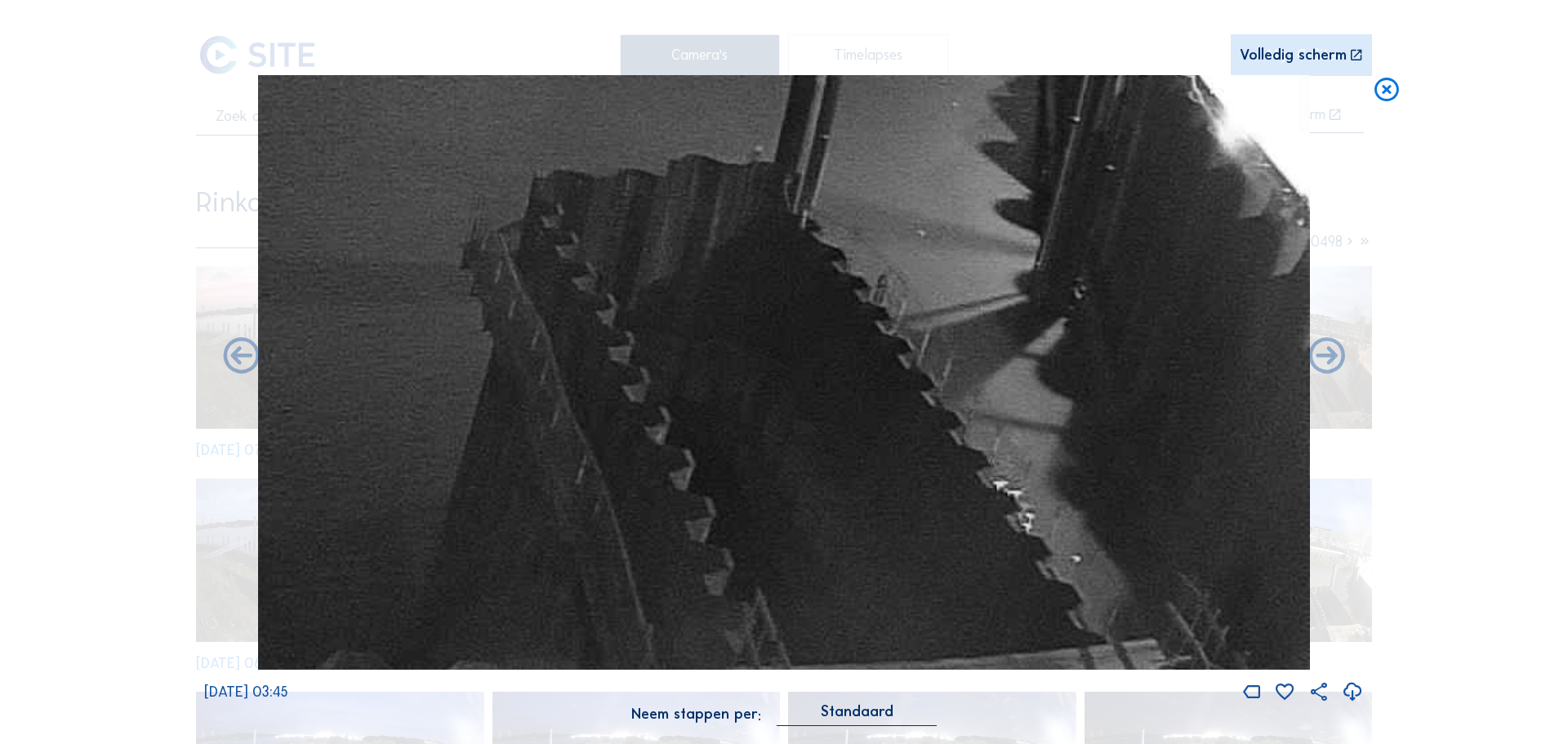
drag, startPoint x: 566, startPoint y: 307, endPoint x: 549, endPoint y: 336, distance: 33.6
click at [549, 336] on img at bounding box center [784, 373] width 1052 height 595
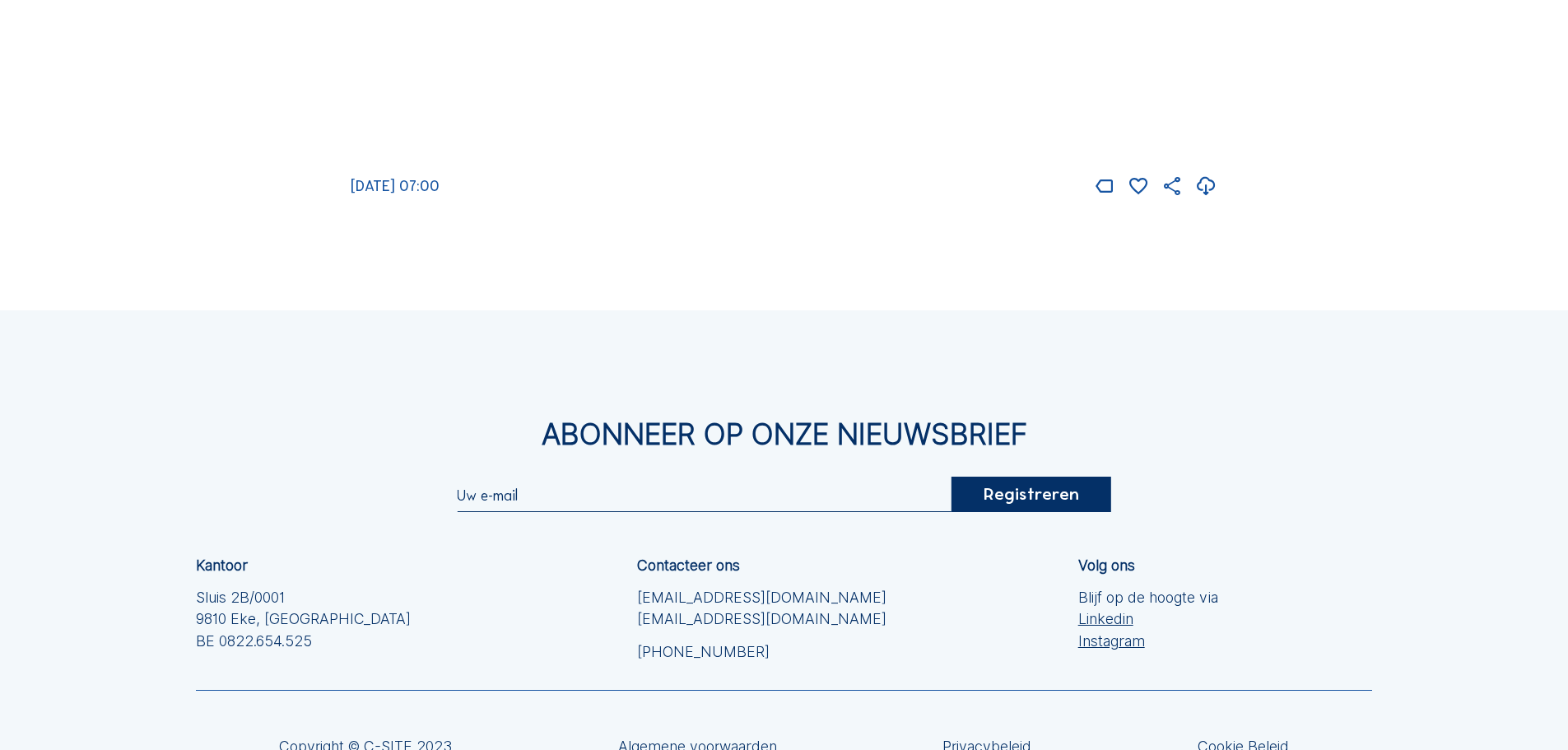
scroll to position [3211, 0]
